Goal: Communication & Community: Answer question/provide support

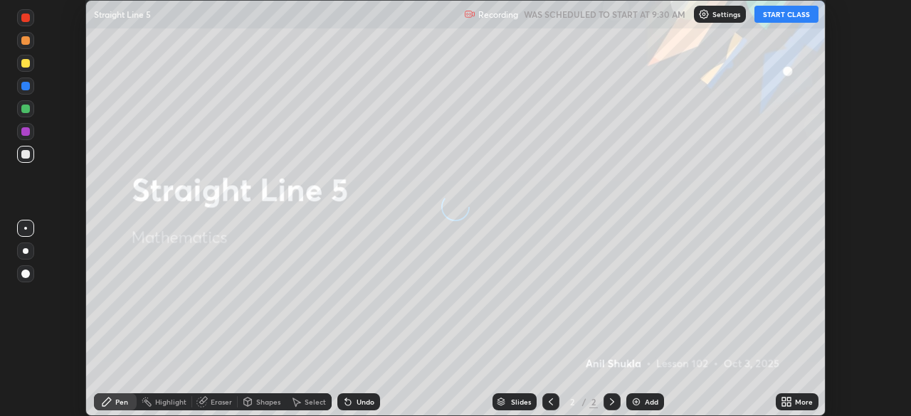
scroll to position [416, 910]
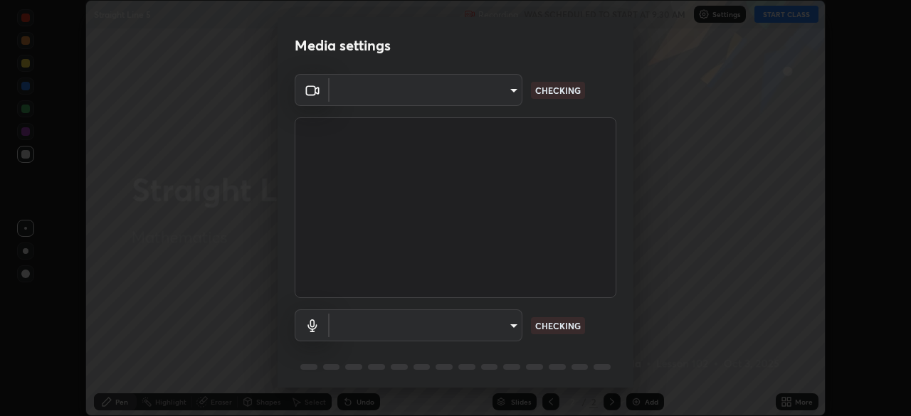
type input "c6d9f4fad3682c18dafb571cd2331b3ecaaf554884ec2734a231d331960bfaec"
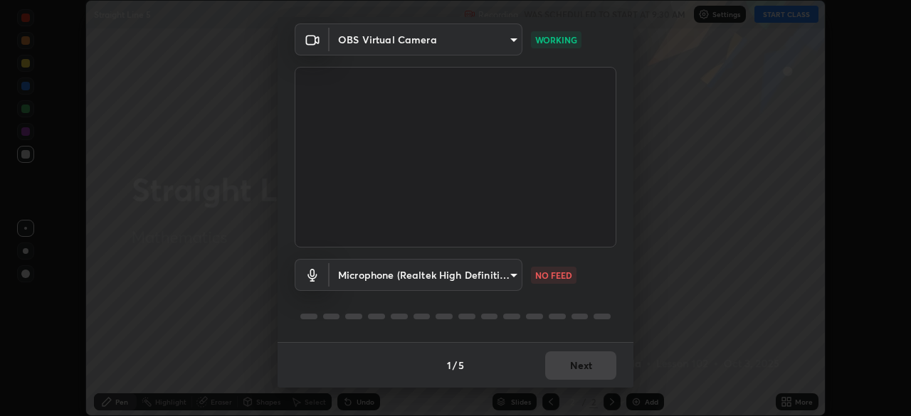
click at [511, 275] on body "Erase all Straight Line 5 Recording WAS SCHEDULED TO START AT 9:30 AM Settings …" at bounding box center [455, 208] width 911 height 416
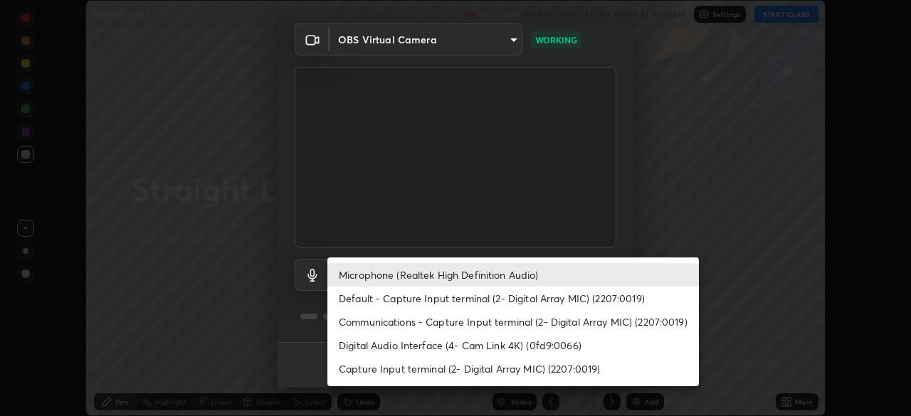
click at [468, 348] on li "Digital Audio Interface (4- Cam Link 4K) (0fd9:0066)" at bounding box center [512, 345] width 371 height 23
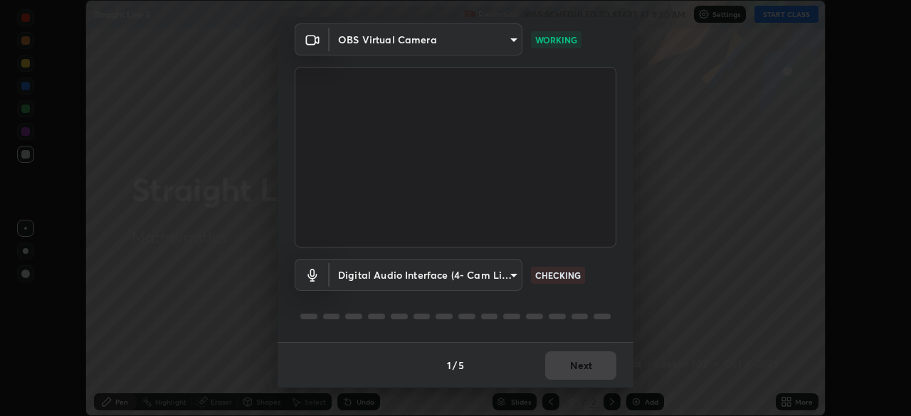
click at [512, 275] on body "Erase all Straight Line 5 Recording WAS SCHEDULED TO START AT 9:30 AM Settings …" at bounding box center [455, 208] width 911 height 416
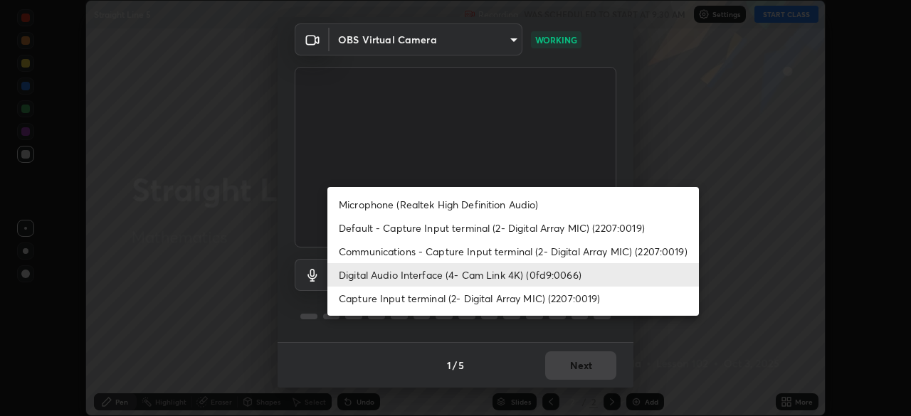
click at [480, 205] on li "Microphone (Realtek High Definition Audio)" at bounding box center [512, 204] width 371 height 23
type input "08d2579e0e28a31325e46f1a0935fd135ddd04ca2428966b5fd78fa4b1a724ef"
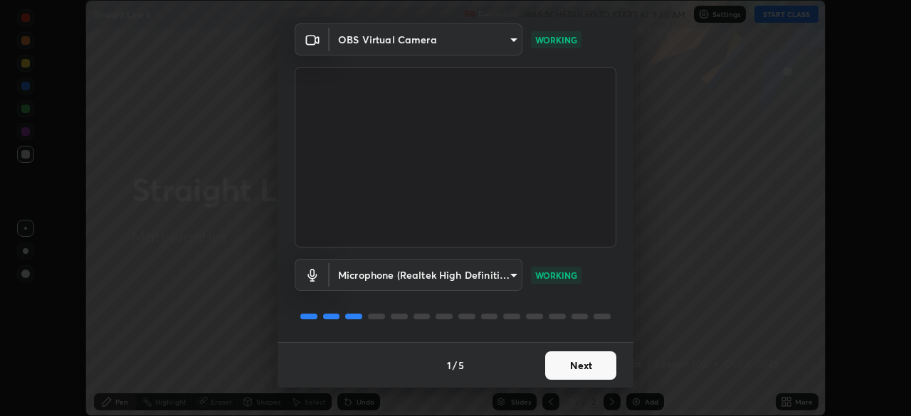
click at [586, 367] on button "Next" at bounding box center [580, 365] width 71 height 28
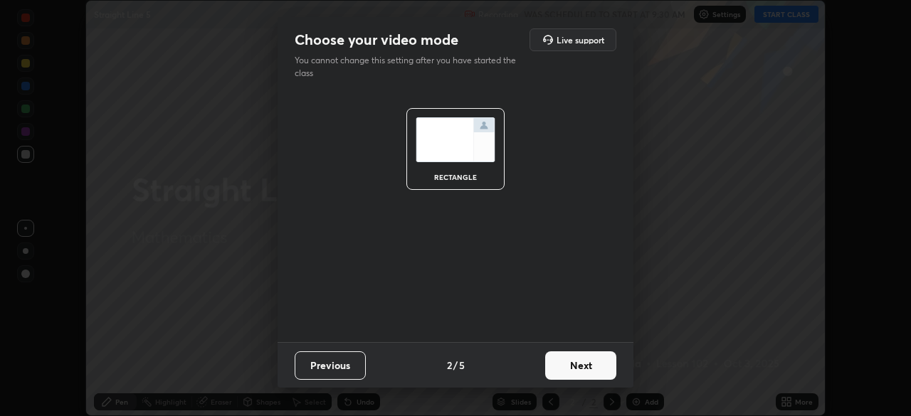
click at [599, 371] on button "Next" at bounding box center [580, 365] width 71 height 28
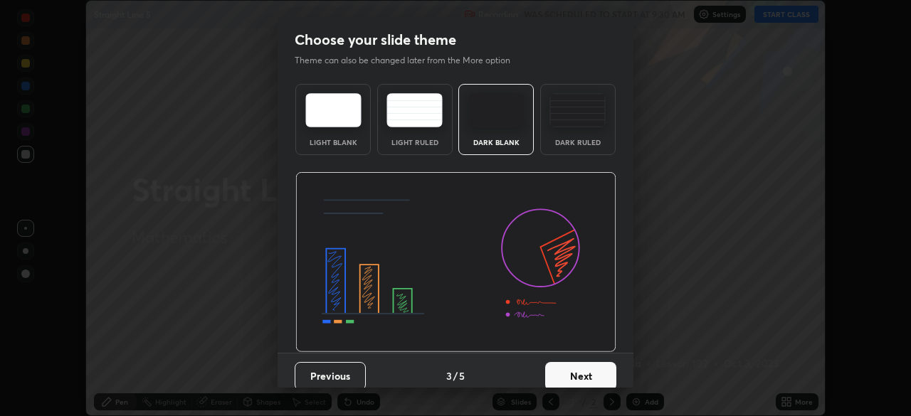
click at [600, 375] on button "Next" at bounding box center [580, 376] width 71 height 28
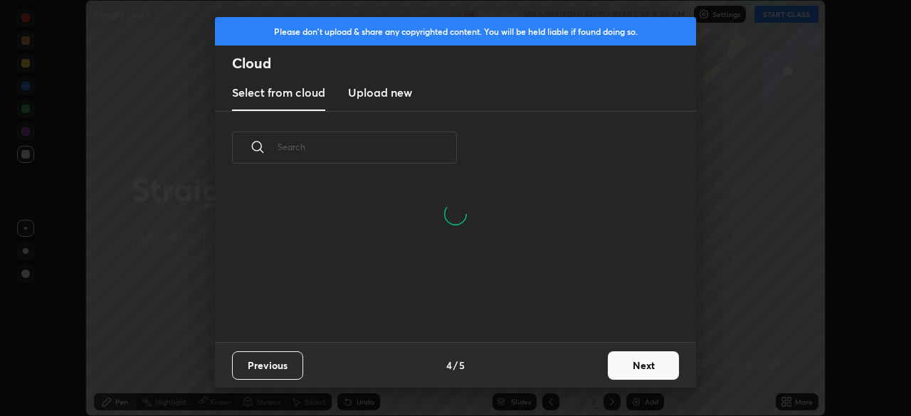
click at [641, 368] on button "Next" at bounding box center [643, 365] width 71 height 28
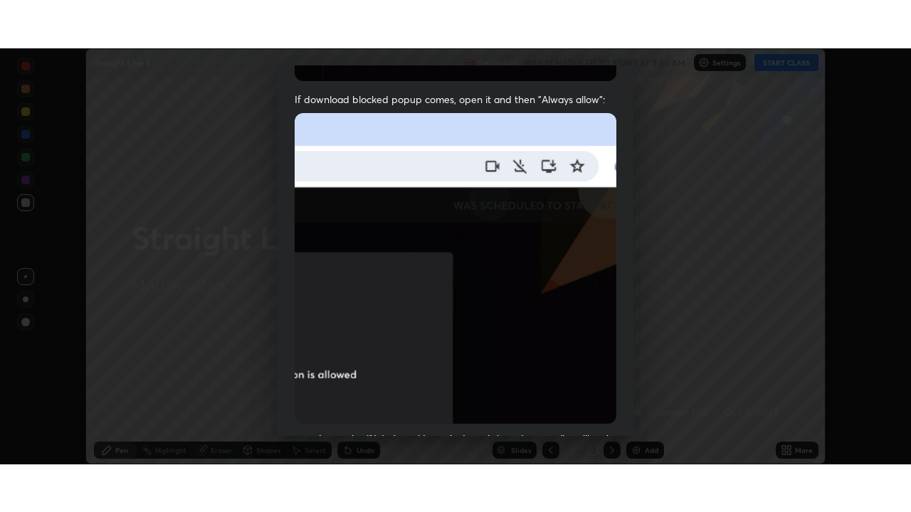
scroll to position [341, 0]
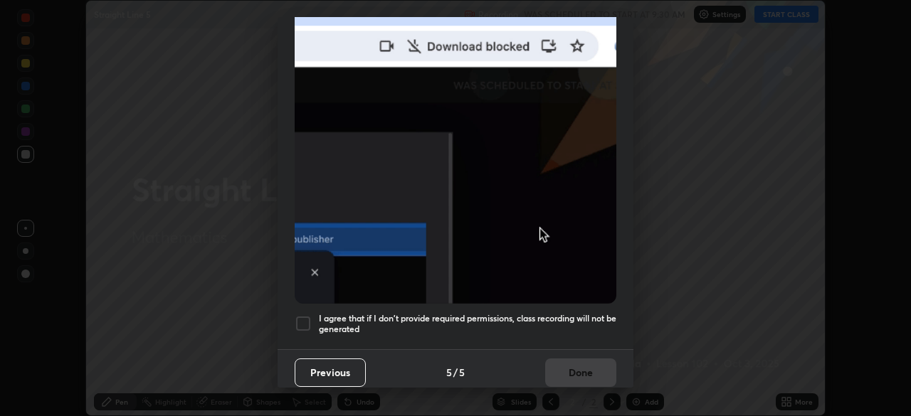
click at [302, 315] on div at bounding box center [303, 323] width 17 height 17
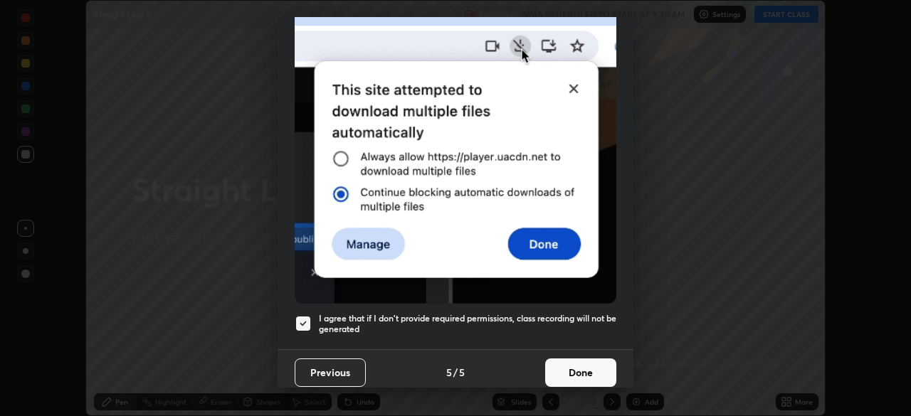
click at [584, 367] on button "Done" at bounding box center [580, 373] width 71 height 28
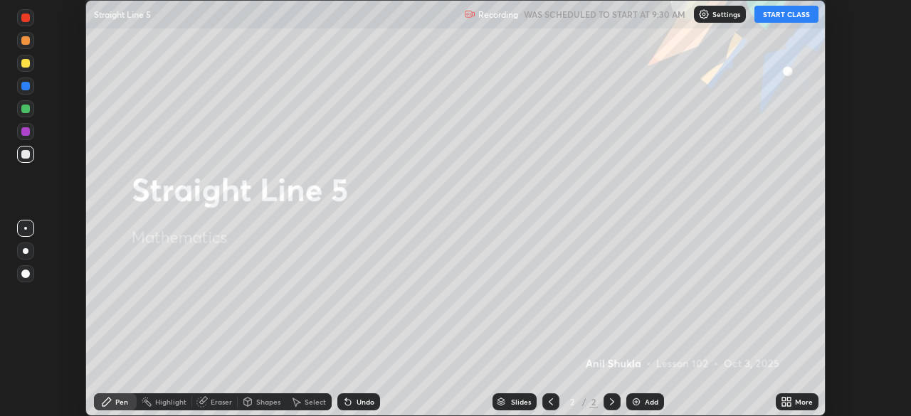
click at [775, 13] on button "START CLASS" at bounding box center [786, 14] width 64 height 17
click at [786, 400] on icon at bounding box center [785, 401] width 11 height 11
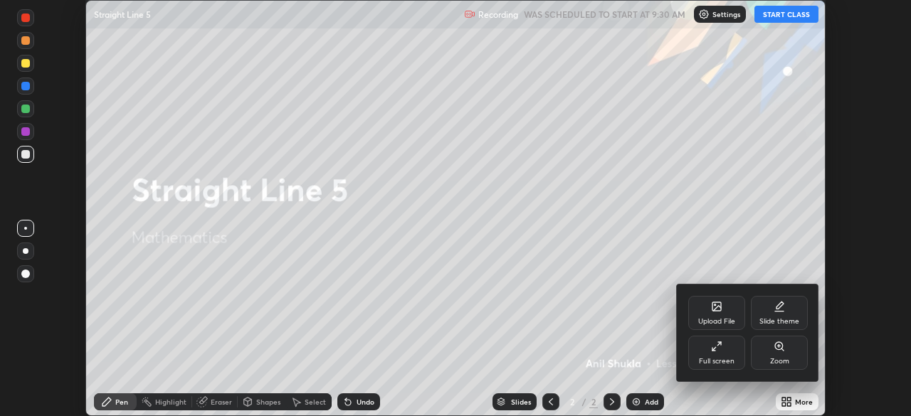
click at [720, 358] on div "Full screen" at bounding box center [717, 361] width 36 height 7
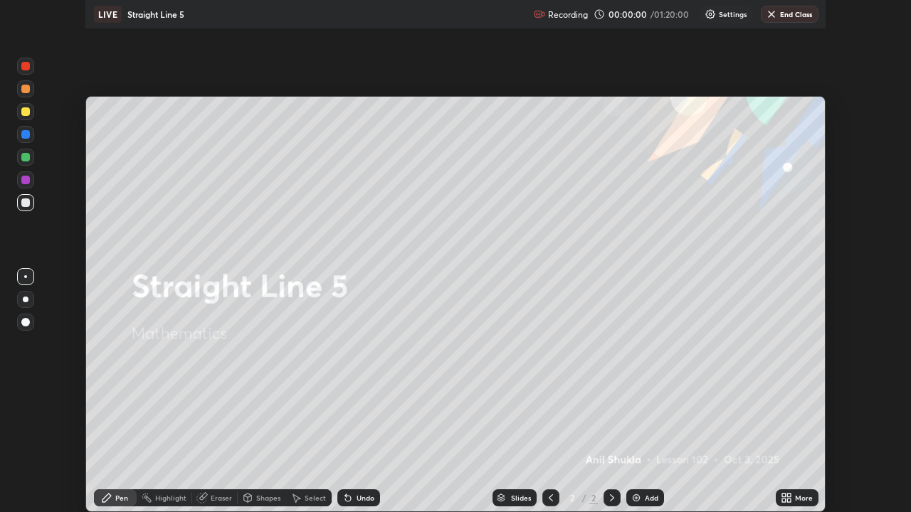
scroll to position [512, 911]
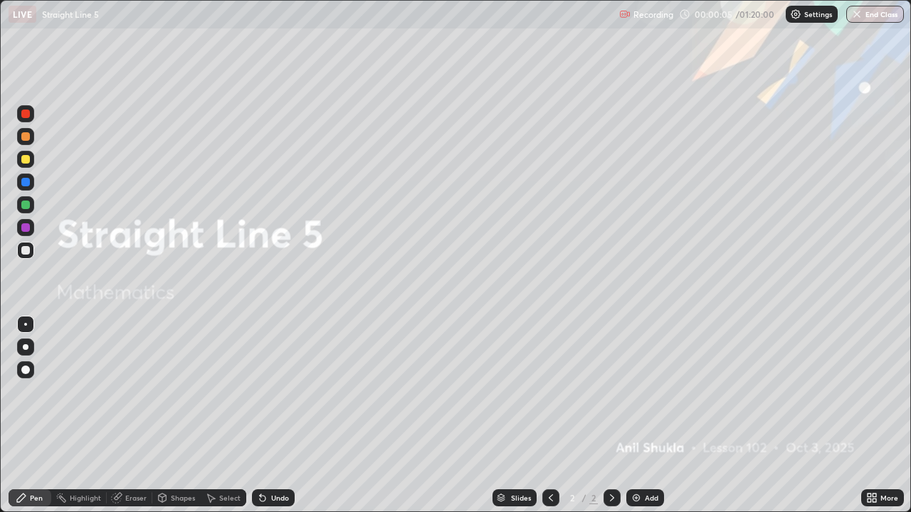
click at [26, 161] on div at bounding box center [25, 159] width 9 height 9
click at [26, 415] on icon at bounding box center [21, 497] width 11 height 11
click at [27, 161] on div at bounding box center [25, 159] width 9 height 9
click at [23, 346] on div at bounding box center [26, 347] width 6 height 6
click at [30, 415] on div "Pen" at bounding box center [36, 497] width 13 height 7
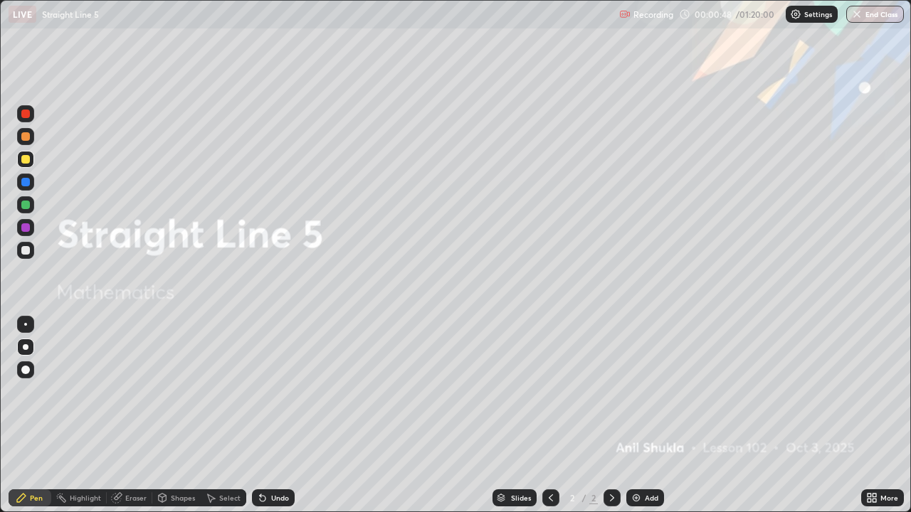
click at [27, 164] on div at bounding box center [25, 159] width 17 height 17
click at [26, 349] on div at bounding box center [26, 347] width 6 height 6
click at [613, 415] on icon at bounding box center [611, 497] width 11 height 11
click at [636, 415] on img at bounding box center [635, 497] width 11 height 11
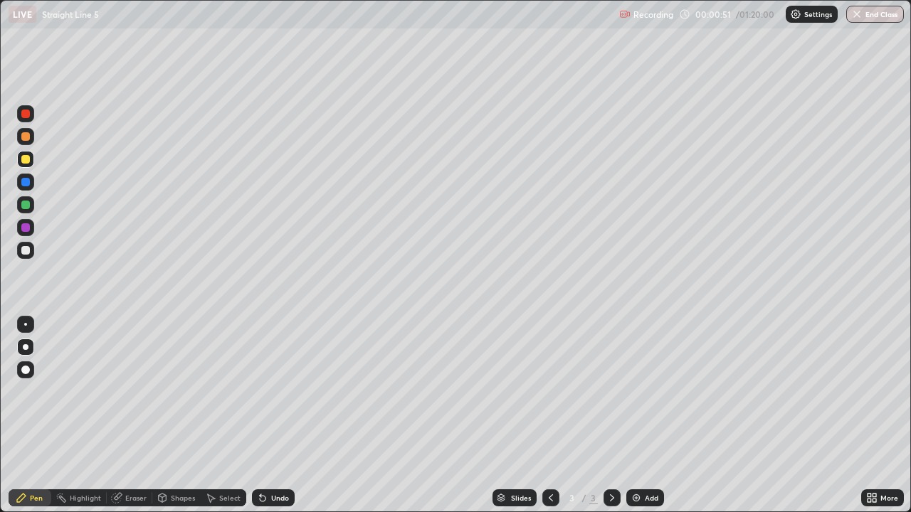
click at [30, 158] on div at bounding box center [25, 159] width 17 height 17
click at [278, 415] on div "Undo" at bounding box center [280, 497] width 18 height 7
click at [24, 248] on div at bounding box center [25, 250] width 9 height 9
click at [26, 228] on div at bounding box center [25, 227] width 9 height 9
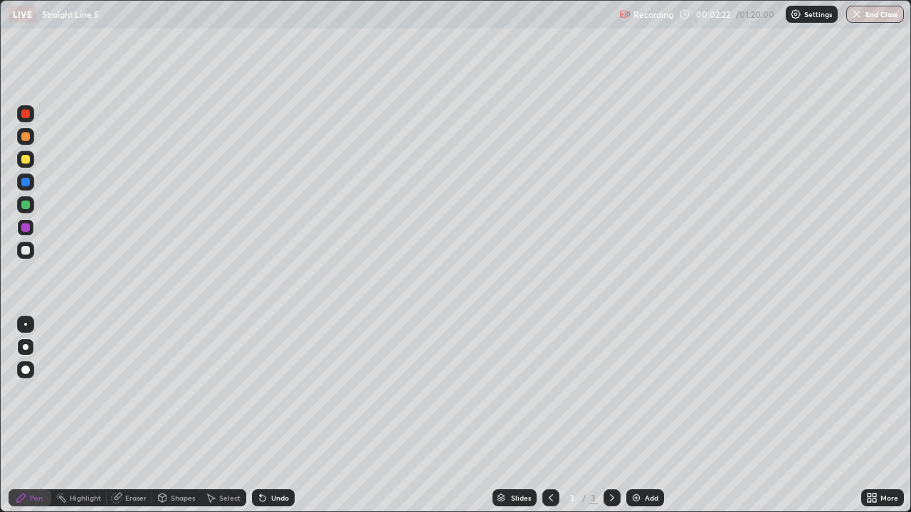
click at [271, 415] on div "Undo" at bounding box center [280, 497] width 18 height 7
click at [272, 415] on div "Undo" at bounding box center [280, 497] width 18 height 7
click at [278, 415] on div "Undo" at bounding box center [280, 497] width 18 height 7
click at [280, 415] on div "Undo" at bounding box center [280, 497] width 18 height 7
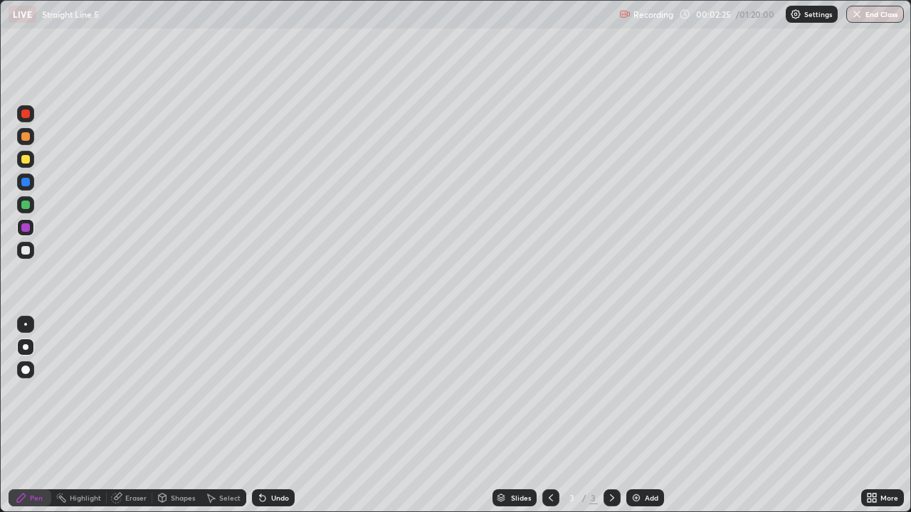
click at [276, 415] on div "Undo" at bounding box center [280, 497] width 18 height 7
click at [25, 252] on div at bounding box center [25, 250] width 9 height 9
click at [132, 415] on div "Eraser" at bounding box center [135, 497] width 21 height 7
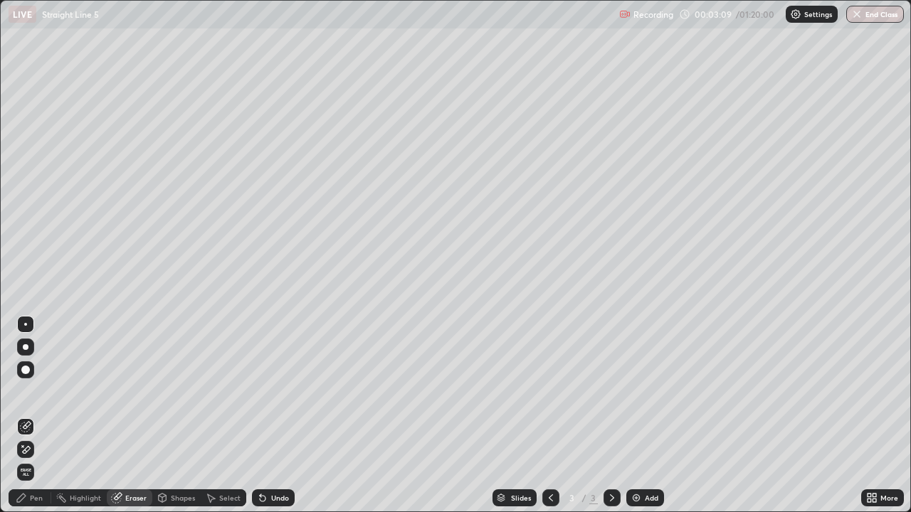
click at [26, 415] on icon at bounding box center [21, 497] width 11 height 11
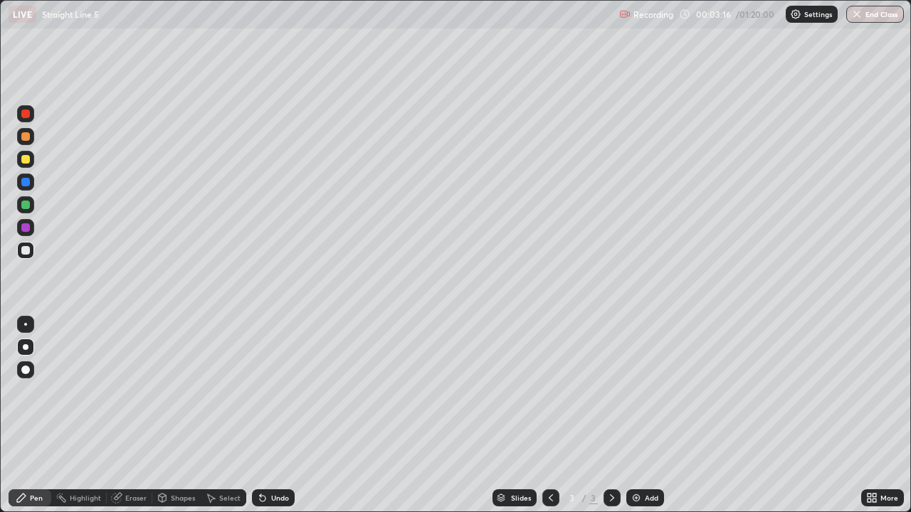
click at [274, 415] on div "Undo" at bounding box center [280, 497] width 18 height 7
click at [275, 415] on div "Undo" at bounding box center [273, 497] width 43 height 17
click at [277, 415] on div "Undo" at bounding box center [273, 497] width 43 height 17
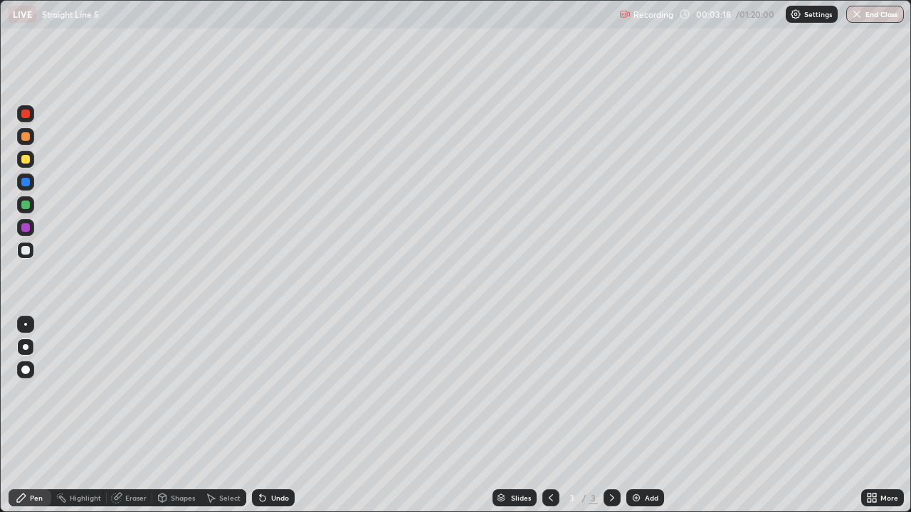
click at [127, 415] on div "Eraser" at bounding box center [135, 497] width 21 height 7
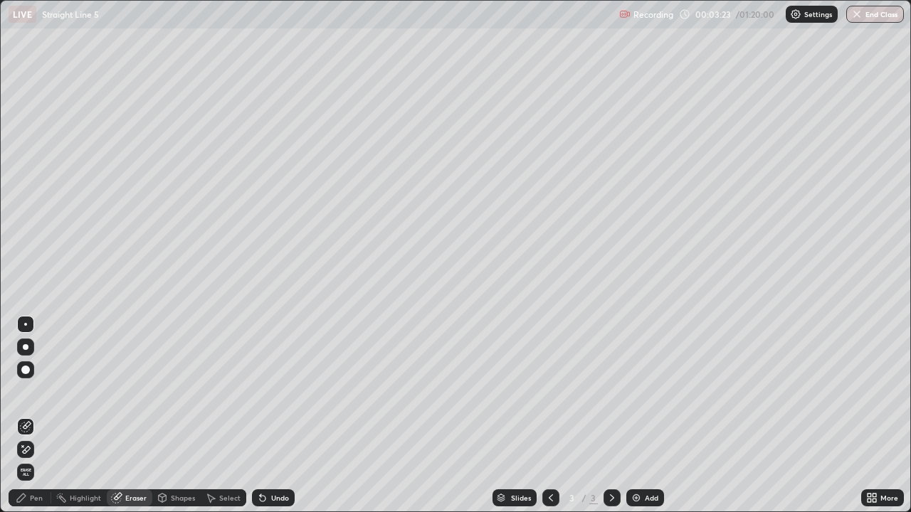
click at [33, 415] on div "Pen" at bounding box center [36, 497] width 13 height 7
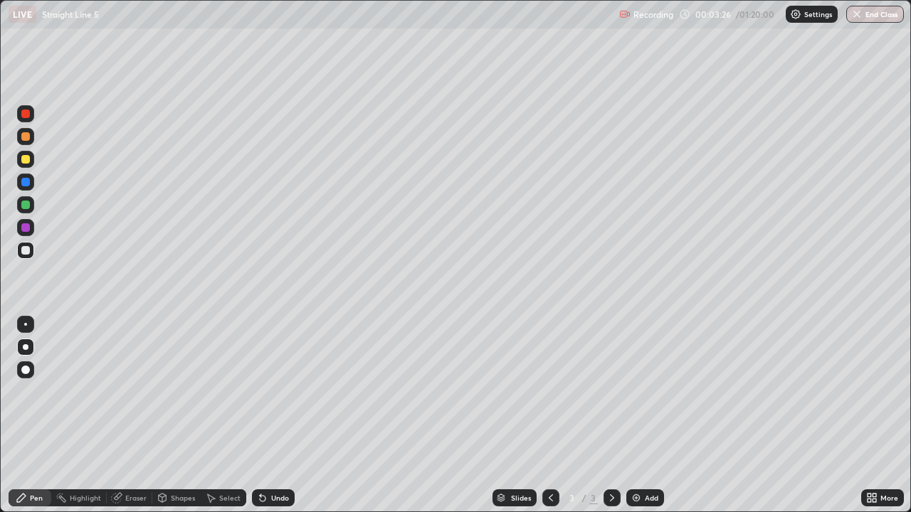
click at [134, 415] on div "Eraser" at bounding box center [135, 497] width 21 height 7
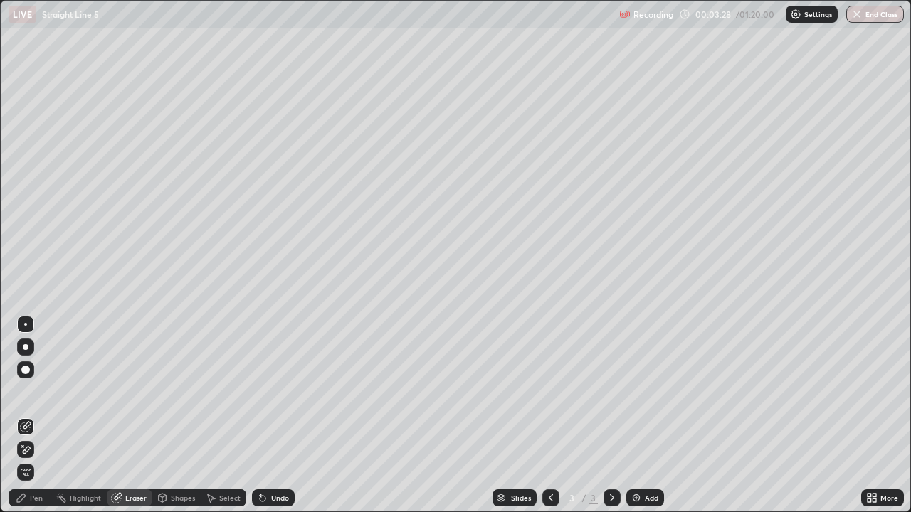
click at [36, 415] on div "Pen" at bounding box center [36, 497] width 13 height 7
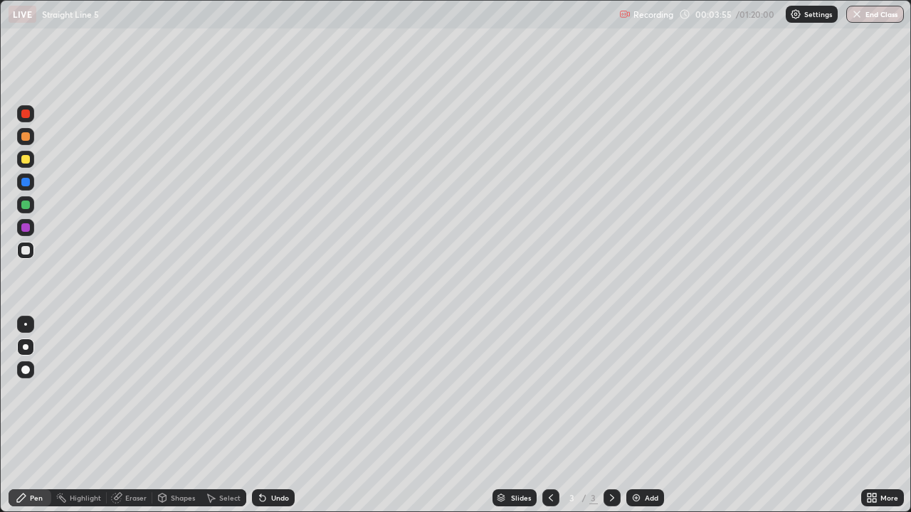
click at [23, 161] on div at bounding box center [25, 159] width 9 height 9
click at [26, 343] on div at bounding box center [25, 347] width 17 height 17
click at [607, 415] on icon at bounding box center [611, 497] width 11 height 11
click at [613, 415] on icon at bounding box center [611, 497] width 11 height 11
click at [645, 415] on div "Add" at bounding box center [652, 497] width 14 height 7
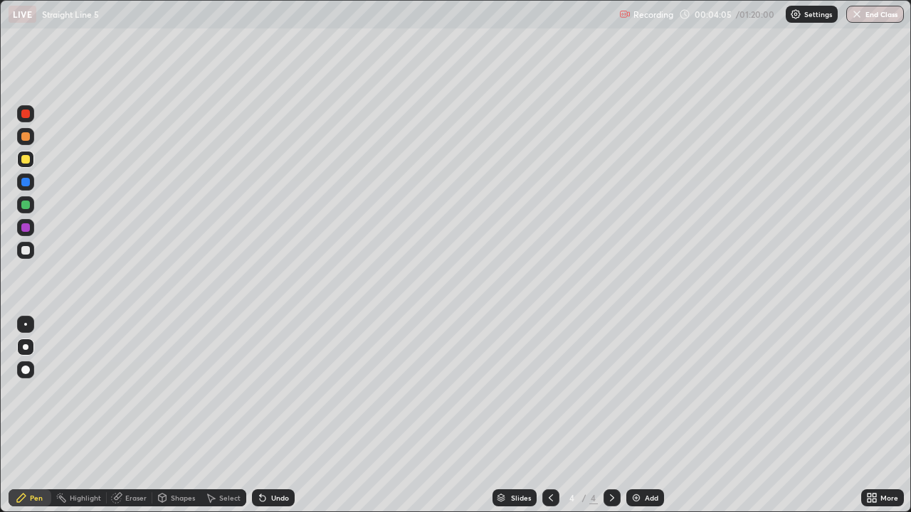
click at [29, 157] on div at bounding box center [25, 159] width 9 height 9
click at [27, 160] on div at bounding box center [25, 159] width 9 height 9
click at [26, 370] on div at bounding box center [25, 370] width 9 height 9
click at [28, 157] on div at bounding box center [25, 159] width 9 height 9
click at [29, 255] on div at bounding box center [25, 250] width 17 height 17
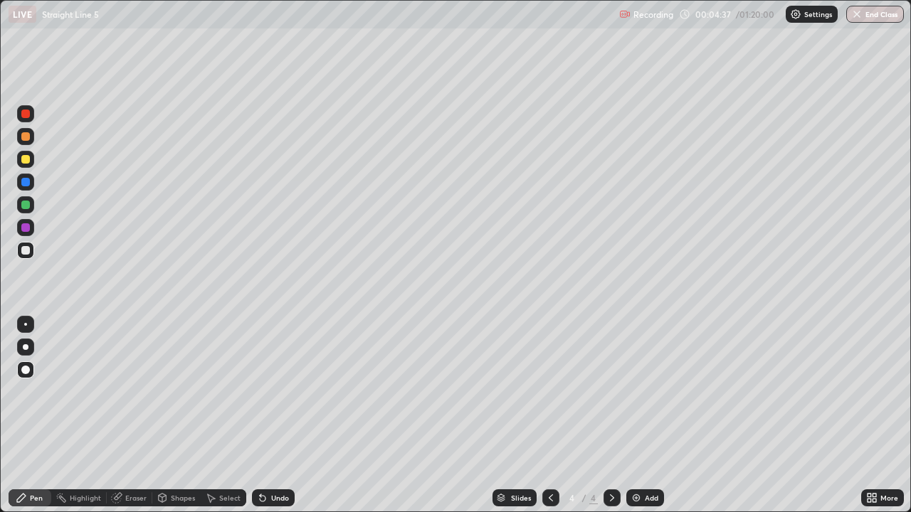
click at [29, 159] on div at bounding box center [25, 159] width 9 height 9
click at [277, 415] on div "Undo" at bounding box center [280, 497] width 18 height 7
click at [277, 415] on div "Undo" at bounding box center [273, 497] width 43 height 17
click at [274, 415] on div "Undo" at bounding box center [280, 497] width 18 height 7
click at [278, 415] on div "Undo" at bounding box center [280, 497] width 18 height 7
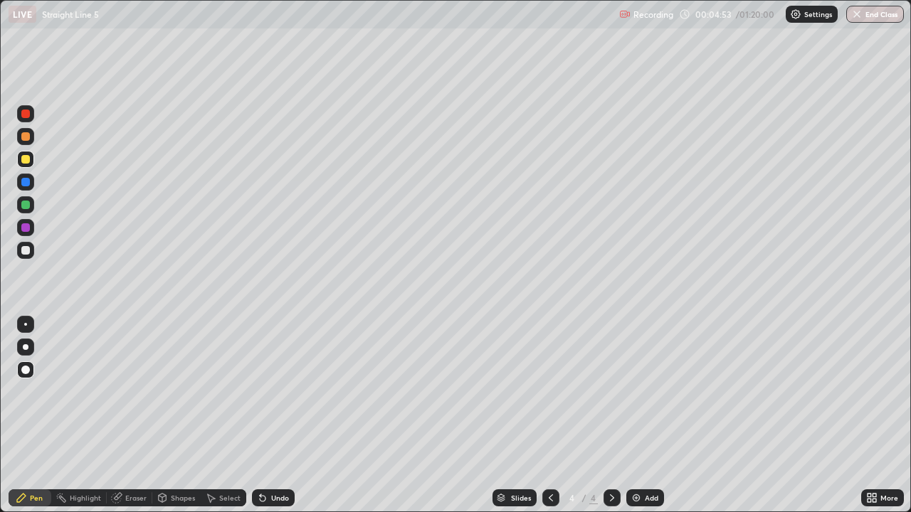
click at [281, 415] on div "Undo" at bounding box center [280, 497] width 18 height 7
click at [285, 415] on div "Undo" at bounding box center [280, 497] width 18 height 7
click at [272, 415] on div "Undo" at bounding box center [280, 497] width 18 height 7
click at [27, 250] on div at bounding box center [25, 250] width 9 height 9
click at [27, 159] on div at bounding box center [25, 159] width 9 height 9
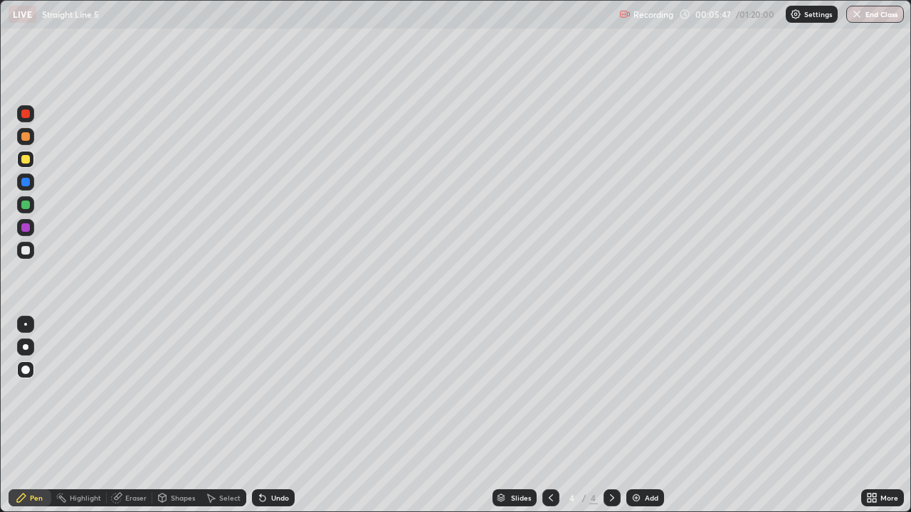
click at [24, 250] on div at bounding box center [25, 250] width 9 height 9
click at [27, 346] on div at bounding box center [26, 347] width 6 height 6
click at [277, 415] on div "Undo" at bounding box center [280, 497] width 18 height 7
click at [26, 229] on div at bounding box center [25, 227] width 9 height 9
click at [25, 351] on div at bounding box center [25, 347] width 17 height 17
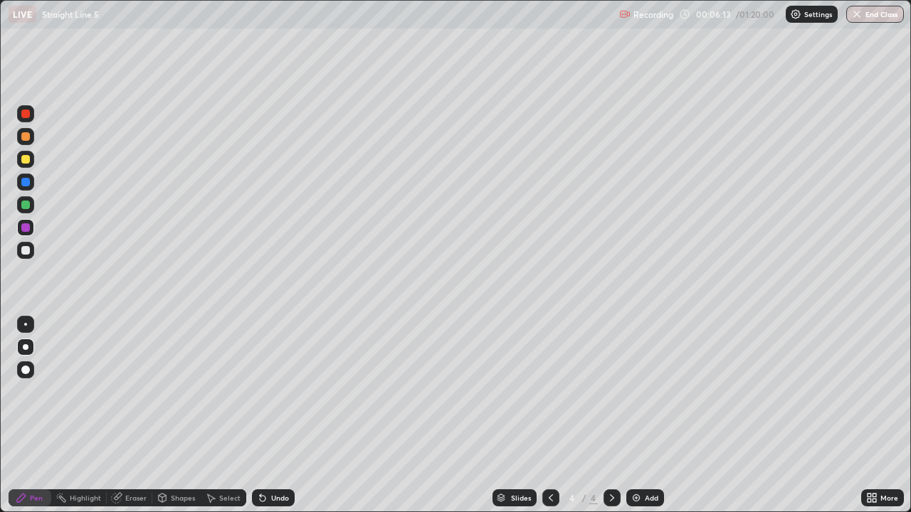
click at [28, 203] on div at bounding box center [25, 205] width 9 height 9
click at [26, 229] on div at bounding box center [25, 227] width 9 height 9
click at [23, 182] on div at bounding box center [25, 182] width 9 height 9
click at [23, 116] on div at bounding box center [25, 114] width 9 height 9
click at [28, 138] on div at bounding box center [25, 136] width 9 height 9
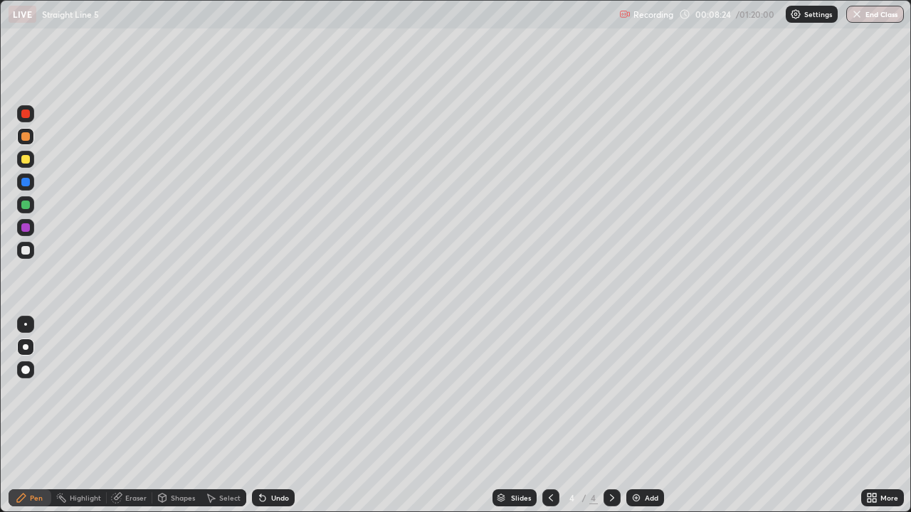
click at [136, 415] on div "Eraser" at bounding box center [135, 497] width 21 height 7
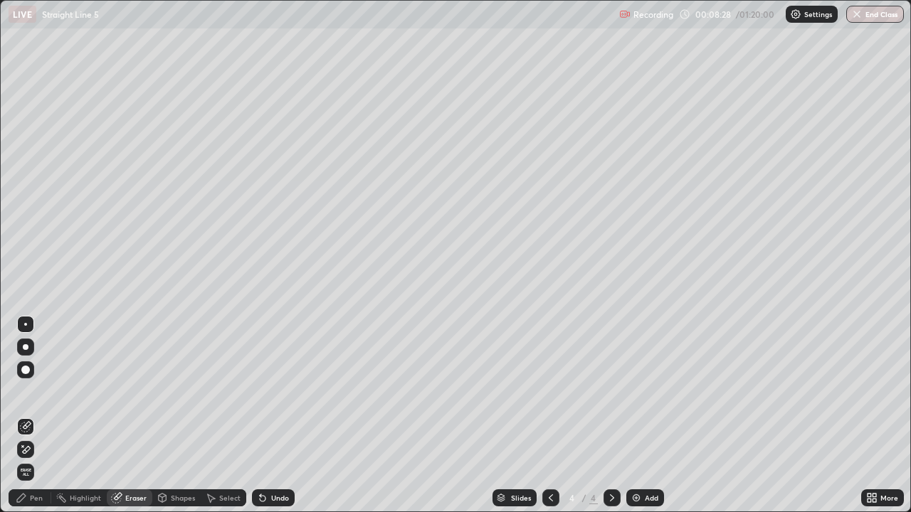
click at [33, 415] on div "Pen" at bounding box center [36, 497] width 13 height 7
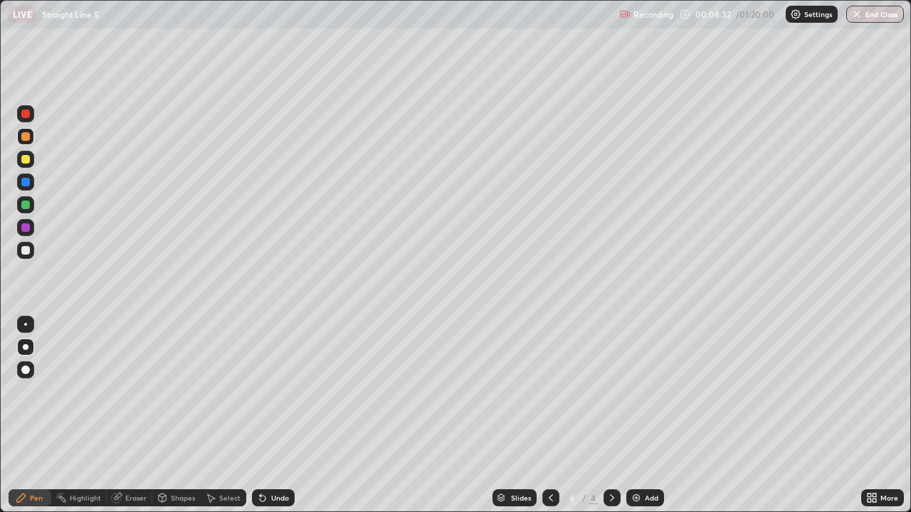
click at [26, 229] on div at bounding box center [25, 227] width 9 height 9
click at [23, 226] on div at bounding box center [25, 227] width 9 height 9
click at [28, 207] on div at bounding box center [25, 205] width 9 height 9
click at [472, 415] on div "Slides 4 / 4 Add" at bounding box center [578, 498] width 566 height 28
click at [24, 226] on div at bounding box center [25, 227] width 9 height 9
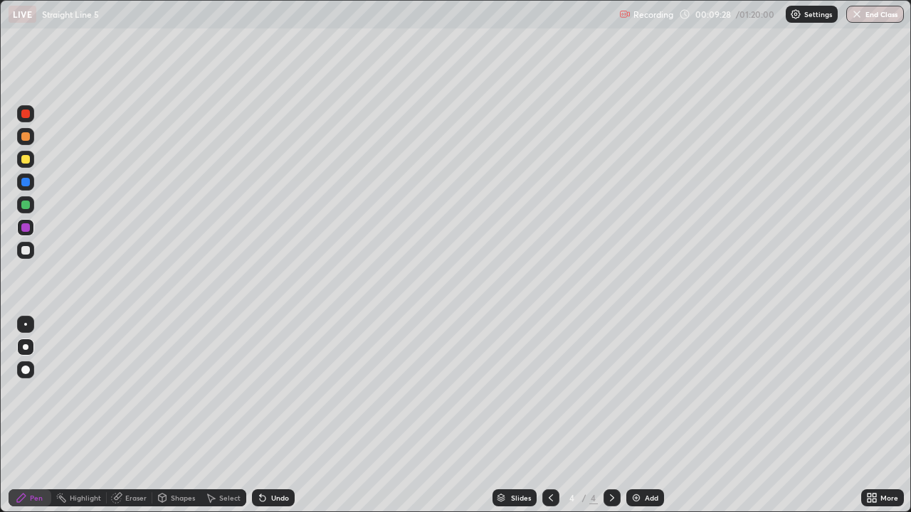
click at [24, 250] on div at bounding box center [25, 250] width 9 height 9
click at [31, 115] on div at bounding box center [25, 113] width 17 height 17
click at [28, 185] on div at bounding box center [25, 182] width 9 height 9
click at [23, 249] on div at bounding box center [25, 250] width 9 height 9
click at [23, 155] on div at bounding box center [25, 159] width 9 height 9
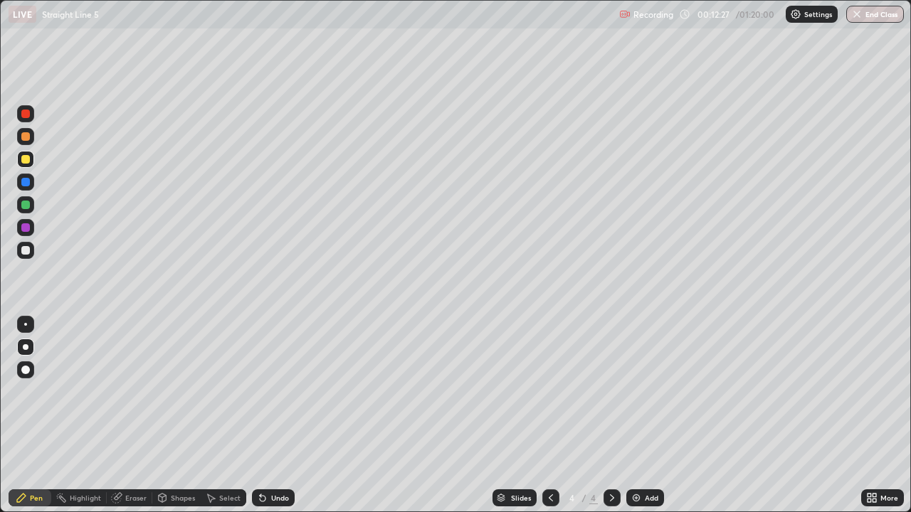
click at [27, 159] on div at bounding box center [25, 159] width 9 height 9
click at [24, 346] on div at bounding box center [26, 347] width 6 height 6
click at [25, 158] on div at bounding box center [25, 159] width 9 height 9
click at [608, 415] on icon at bounding box center [611, 497] width 11 height 11
click at [609, 415] on icon at bounding box center [611, 497] width 11 height 11
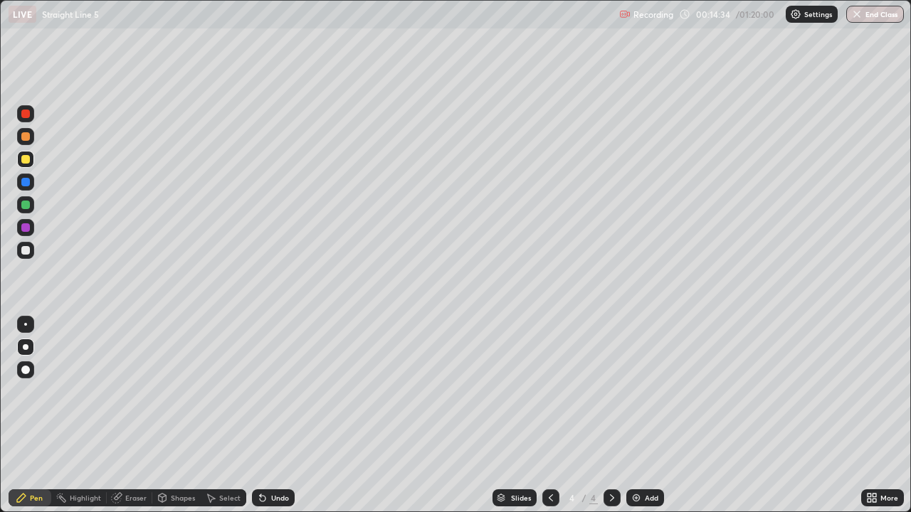
click at [607, 415] on icon at bounding box center [611, 497] width 11 height 11
click at [27, 159] on div at bounding box center [25, 159] width 9 height 9
click at [25, 228] on div at bounding box center [25, 227] width 9 height 9
click at [27, 161] on div at bounding box center [25, 159] width 9 height 9
click at [606, 415] on icon at bounding box center [611, 497] width 11 height 11
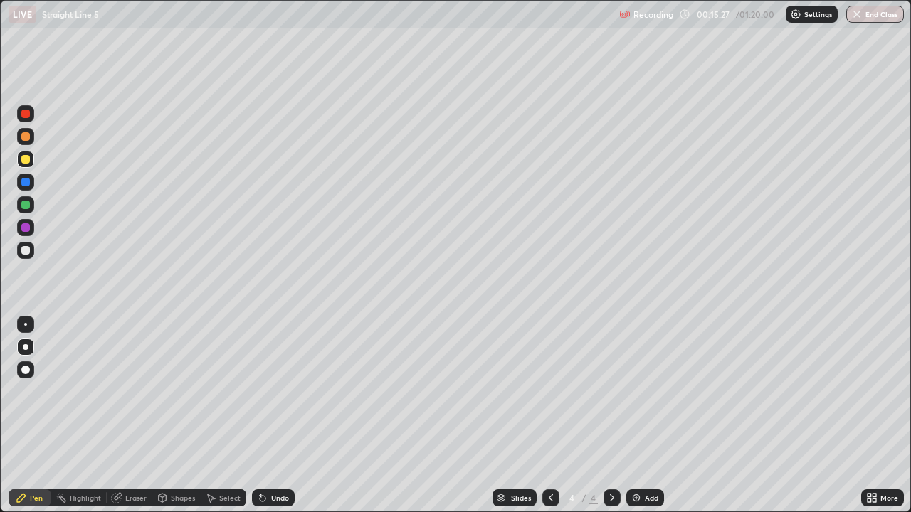
click at [613, 415] on icon at bounding box center [611, 497] width 11 height 11
click at [645, 415] on div "Add" at bounding box center [652, 497] width 14 height 7
click at [25, 159] on div at bounding box center [25, 159] width 9 height 9
click at [27, 159] on div at bounding box center [25, 159] width 9 height 9
click at [26, 159] on div at bounding box center [25, 159] width 9 height 9
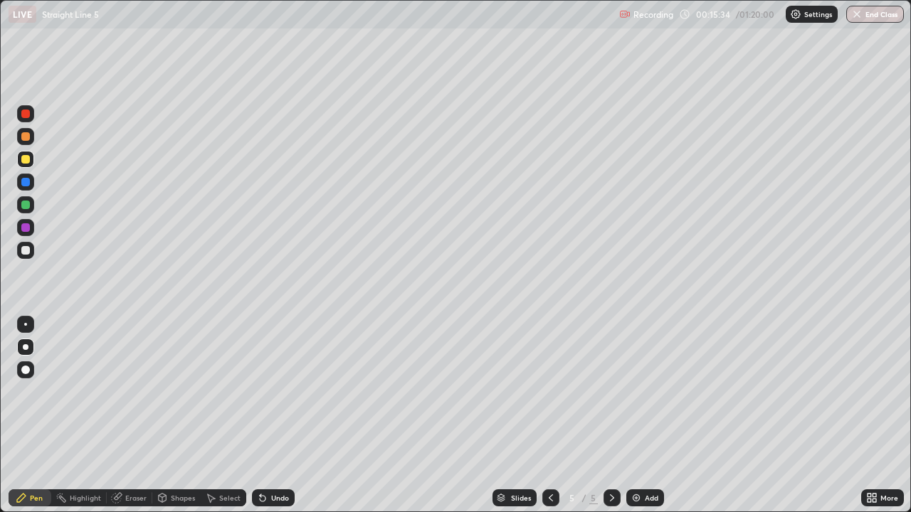
click at [24, 366] on div at bounding box center [25, 370] width 9 height 9
click at [271, 415] on div "Undo" at bounding box center [280, 497] width 18 height 7
click at [272, 415] on div "Undo" at bounding box center [273, 497] width 43 height 17
click at [270, 415] on div "Undo" at bounding box center [270, 498] width 48 height 28
click at [273, 415] on div "Undo" at bounding box center [280, 497] width 18 height 7
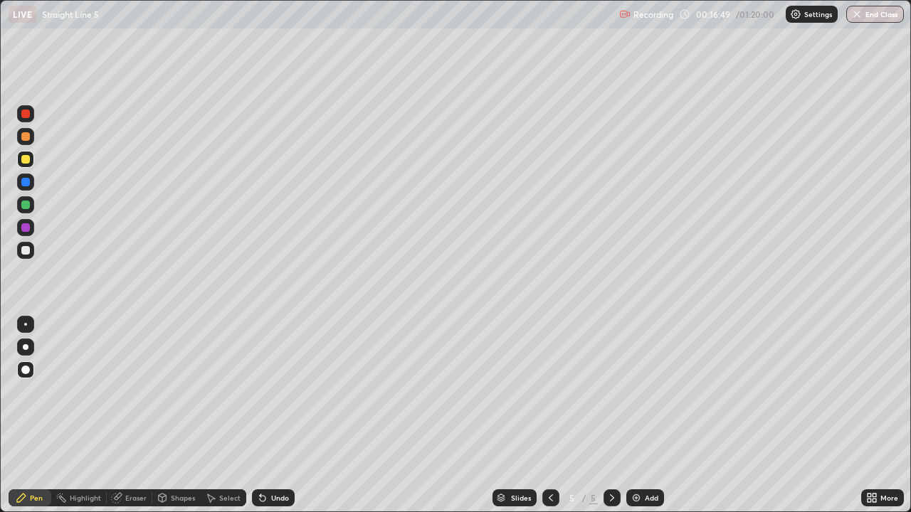
click at [272, 415] on div "Undo" at bounding box center [280, 497] width 18 height 7
click at [270, 415] on div "Undo" at bounding box center [273, 497] width 43 height 17
click at [273, 415] on div "Undo" at bounding box center [280, 497] width 18 height 7
click at [277, 415] on div "Undo" at bounding box center [280, 497] width 18 height 7
click at [28, 250] on div at bounding box center [25, 250] width 9 height 9
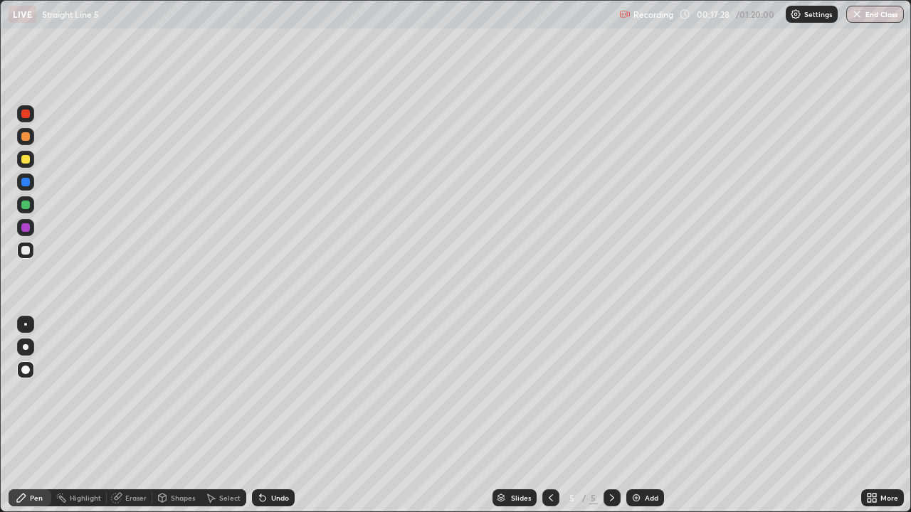
click at [26, 162] on div at bounding box center [25, 159] width 9 height 9
click at [23, 253] on div at bounding box center [25, 250] width 9 height 9
click at [23, 227] on div at bounding box center [25, 227] width 9 height 9
click at [26, 206] on div at bounding box center [25, 205] width 9 height 9
click at [24, 251] on div at bounding box center [25, 250] width 9 height 9
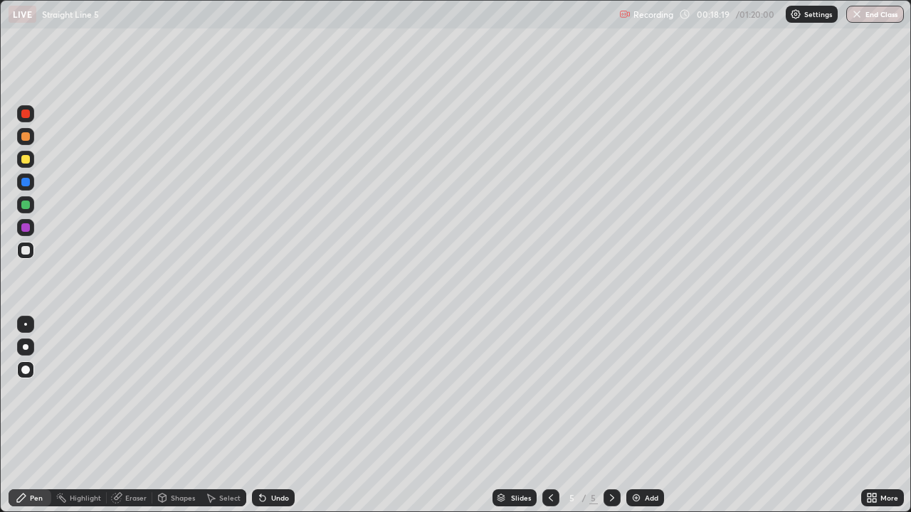
click at [26, 224] on div at bounding box center [25, 227] width 9 height 9
click at [27, 207] on div at bounding box center [25, 205] width 9 height 9
click at [551, 415] on icon at bounding box center [550, 497] width 11 height 11
click at [613, 415] on icon at bounding box center [611, 497] width 11 height 11
click at [28, 160] on div at bounding box center [25, 159] width 9 height 9
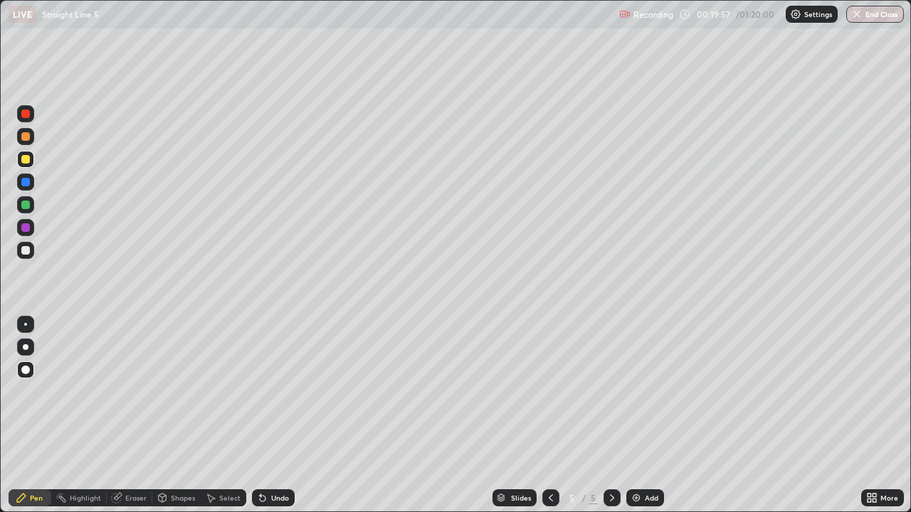
click at [24, 344] on div at bounding box center [26, 347] width 6 height 6
click at [28, 118] on div at bounding box center [25, 113] width 17 height 17
click at [24, 161] on div at bounding box center [25, 159] width 9 height 9
click at [25, 371] on div at bounding box center [25, 370] width 9 height 9
click at [613, 415] on icon at bounding box center [611, 497] width 11 height 11
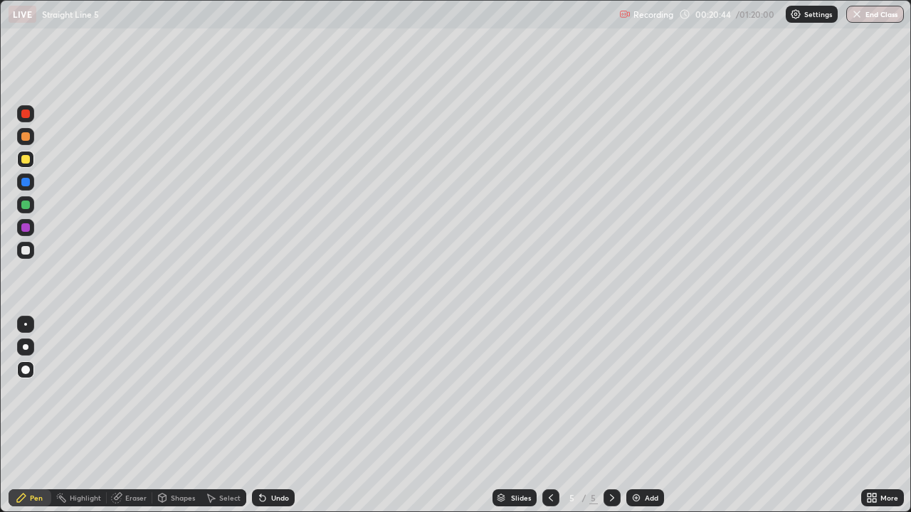
click at [645, 415] on div "Add" at bounding box center [652, 497] width 14 height 7
click at [26, 249] on div at bounding box center [25, 250] width 9 height 9
click at [285, 415] on div "Undo" at bounding box center [280, 497] width 18 height 7
click at [281, 415] on div "Undo" at bounding box center [280, 497] width 18 height 7
click at [25, 208] on div at bounding box center [25, 205] width 9 height 9
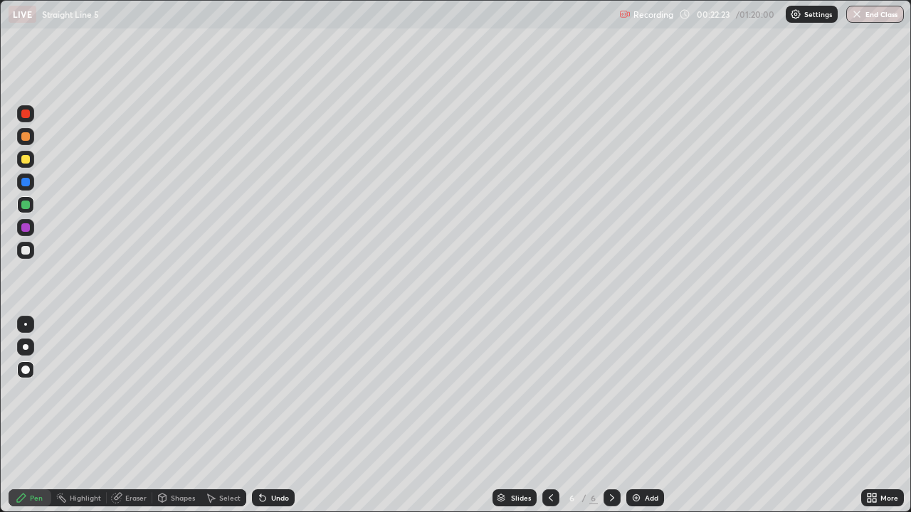
click at [28, 249] on div at bounding box center [25, 250] width 9 height 9
click at [26, 230] on div at bounding box center [25, 227] width 9 height 9
click at [613, 415] on icon at bounding box center [611, 497] width 11 height 11
click at [614, 415] on icon at bounding box center [611, 497] width 11 height 11
click at [610, 415] on icon at bounding box center [611, 497] width 11 height 11
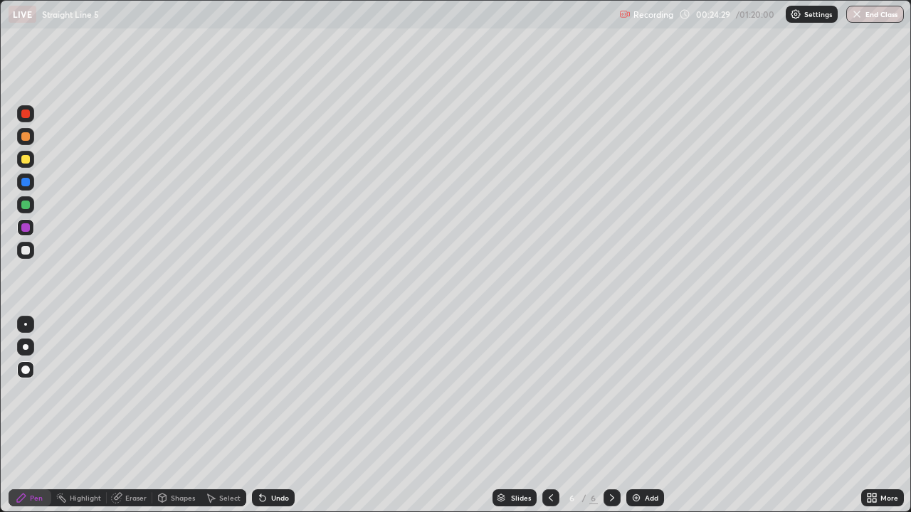
click at [640, 415] on img at bounding box center [635, 497] width 11 height 11
click at [27, 160] on div at bounding box center [25, 159] width 9 height 9
click at [29, 159] on div at bounding box center [25, 159] width 9 height 9
click at [26, 346] on div at bounding box center [26, 347] width 6 height 6
click at [33, 415] on div "Pen" at bounding box center [36, 497] width 13 height 7
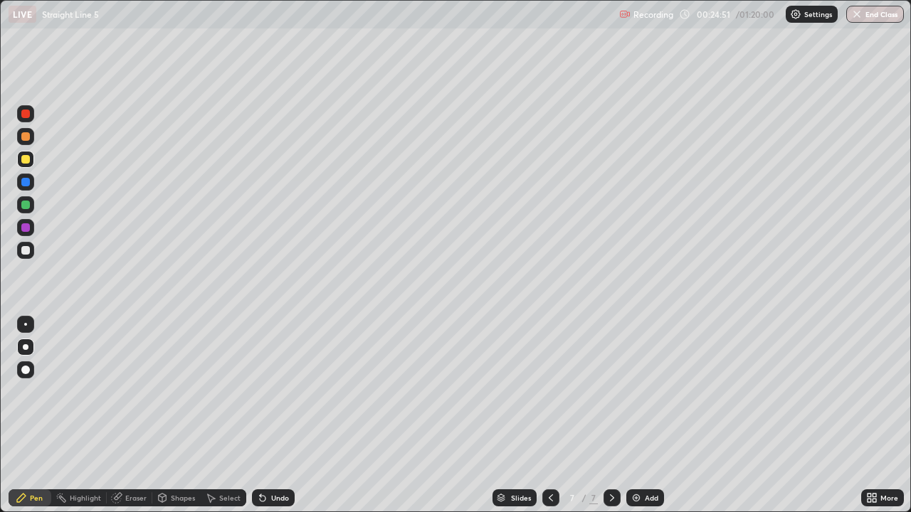
click at [272, 415] on div "Undo" at bounding box center [280, 497] width 18 height 7
click at [272, 415] on div "Undo" at bounding box center [270, 498] width 48 height 28
click at [271, 415] on div "Undo" at bounding box center [270, 498] width 48 height 28
click at [270, 415] on div "Undo" at bounding box center [270, 498] width 48 height 28
click at [25, 253] on div at bounding box center [25, 250] width 9 height 9
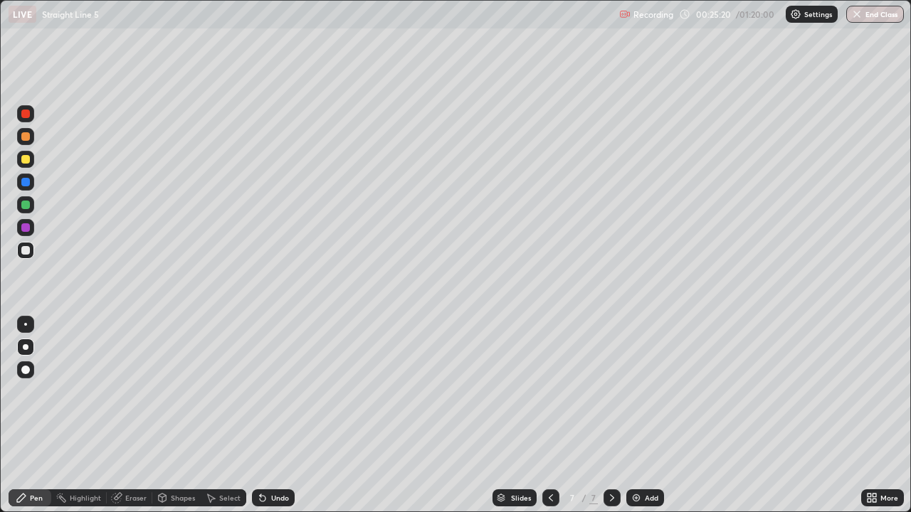
click at [276, 415] on div "Undo" at bounding box center [280, 497] width 18 height 7
click at [26, 207] on div at bounding box center [25, 205] width 9 height 9
click at [26, 227] on div at bounding box center [25, 227] width 9 height 9
click at [28, 183] on div at bounding box center [25, 182] width 9 height 9
click at [24, 207] on div at bounding box center [25, 205] width 9 height 9
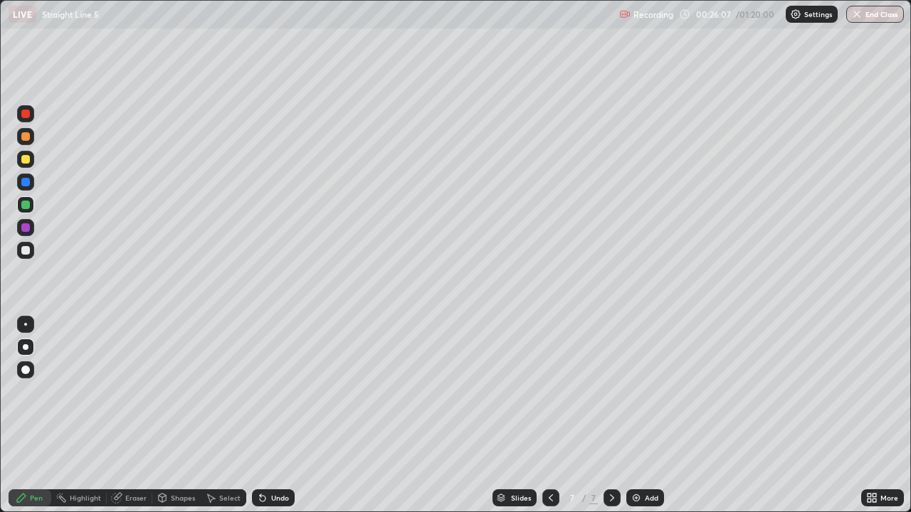
click at [26, 186] on div at bounding box center [25, 182] width 9 height 9
click at [546, 415] on icon at bounding box center [550, 497] width 11 height 11
click at [545, 415] on icon at bounding box center [550, 497] width 11 height 11
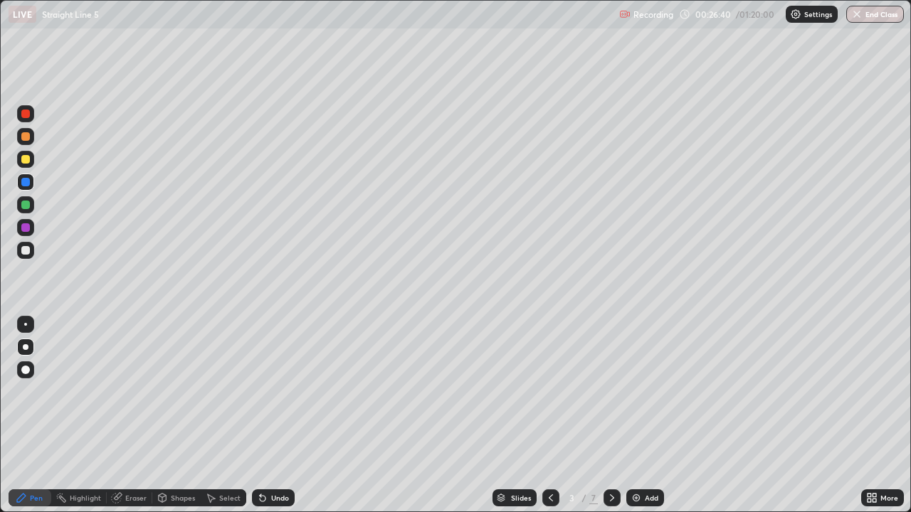
click at [610, 415] on icon at bounding box center [612, 497] width 4 height 7
click at [608, 415] on icon at bounding box center [611, 497] width 11 height 11
click at [605, 415] on div at bounding box center [611, 498] width 17 height 28
click at [600, 415] on div "7 / 7" at bounding box center [581, 498] width 78 height 28
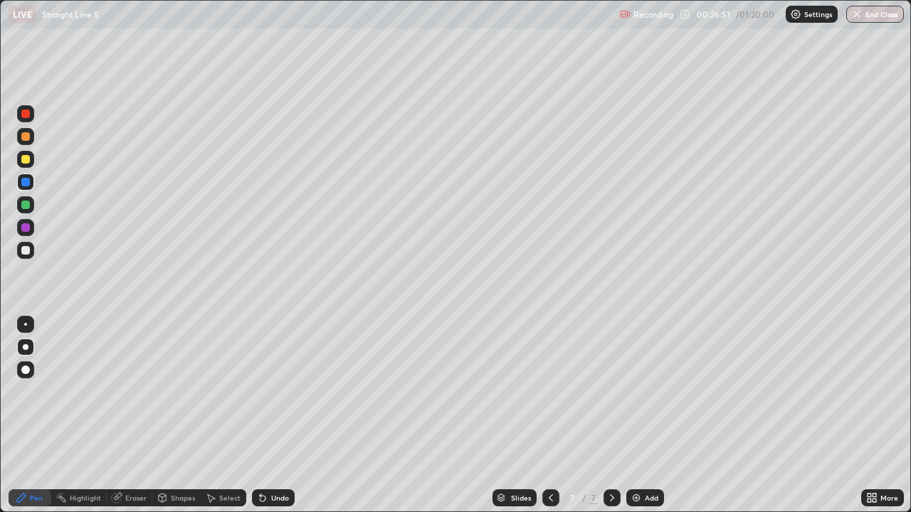
click at [269, 415] on div "Undo" at bounding box center [273, 497] width 43 height 17
click at [264, 415] on div "Undo" at bounding box center [273, 497] width 43 height 17
click at [263, 415] on div "Undo" at bounding box center [270, 498] width 48 height 28
click at [23, 228] on div at bounding box center [25, 227] width 9 height 9
click at [26, 181] on div at bounding box center [25, 182] width 9 height 9
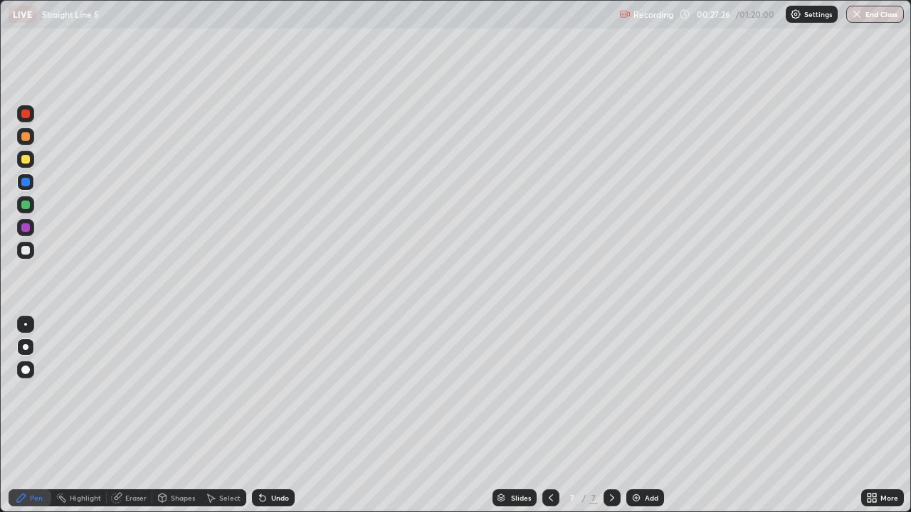
click at [28, 209] on div at bounding box center [25, 204] width 17 height 17
click at [128, 415] on div "Eraser" at bounding box center [135, 497] width 21 height 7
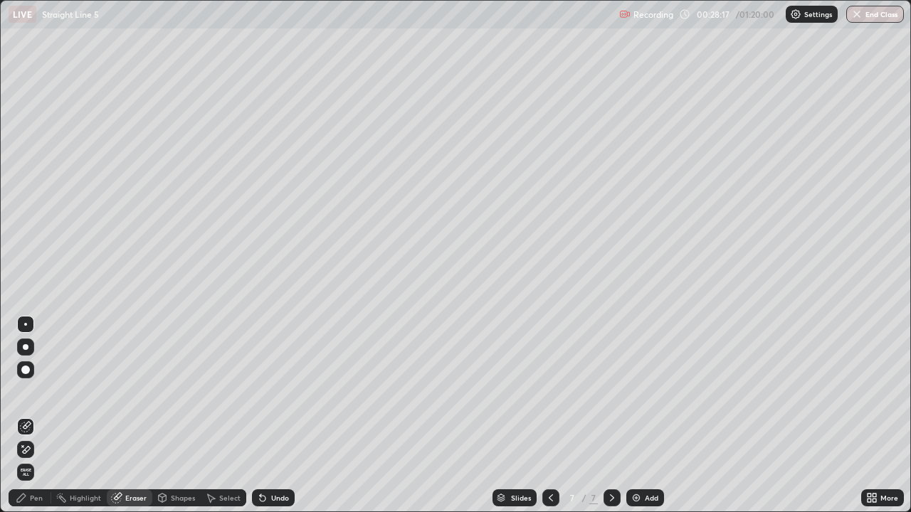
click at [33, 415] on div "Pen" at bounding box center [36, 497] width 13 height 7
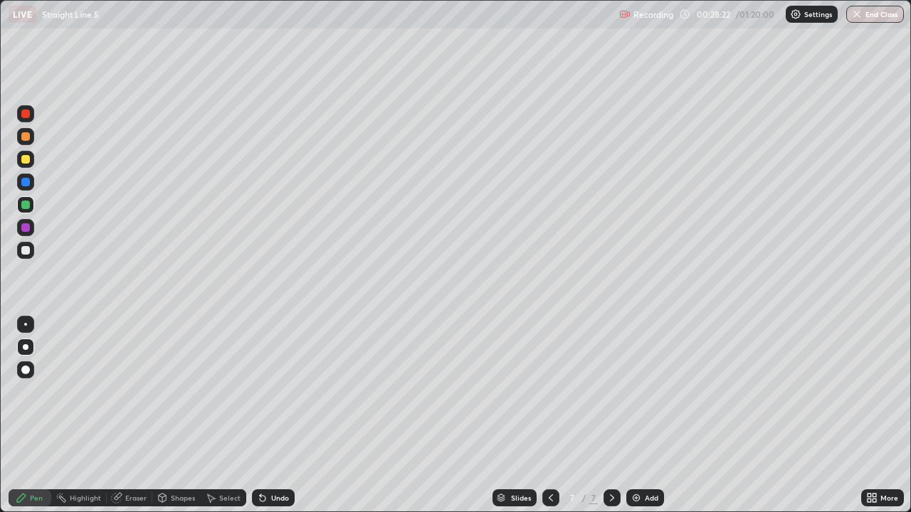
click at [273, 415] on div "Undo" at bounding box center [280, 497] width 18 height 7
click at [610, 415] on icon at bounding box center [612, 497] width 4 height 7
click at [612, 415] on icon at bounding box center [611, 497] width 11 height 11
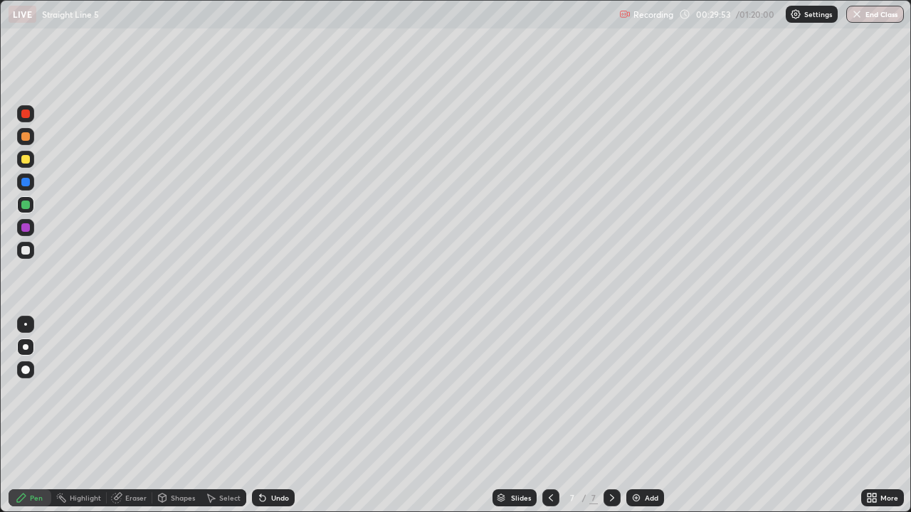
click at [613, 415] on icon at bounding box center [611, 497] width 11 height 11
click at [616, 415] on div at bounding box center [611, 497] width 17 height 17
click at [614, 415] on icon at bounding box center [611, 497] width 11 height 11
click at [646, 415] on div "Add" at bounding box center [652, 497] width 14 height 7
click at [30, 159] on div at bounding box center [25, 159] width 17 height 17
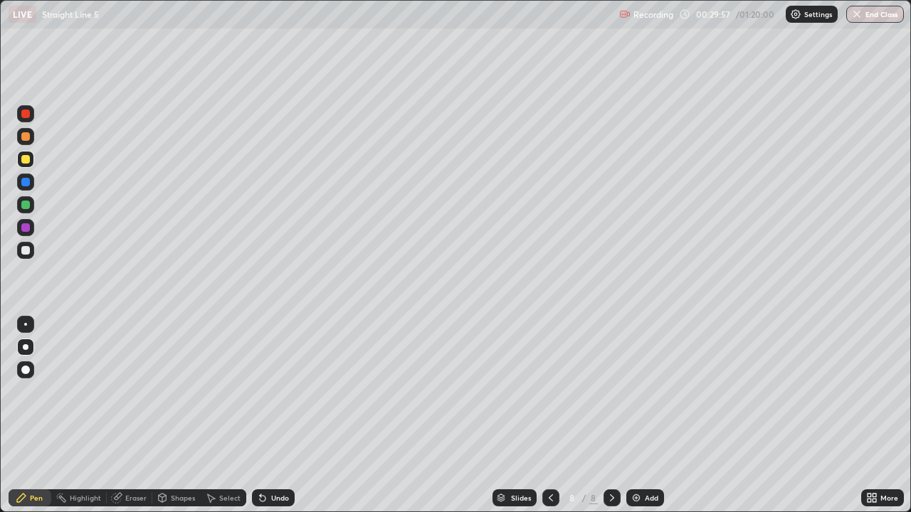
click at [26, 364] on div at bounding box center [25, 369] width 17 height 17
click at [268, 415] on div "Undo" at bounding box center [273, 497] width 43 height 17
click at [271, 415] on div "Undo" at bounding box center [273, 497] width 43 height 17
click at [30, 119] on div at bounding box center [25, 113] width 17 height 17
click at [550, 415] on icon at bounding box center [550, 497] width 11 height 11
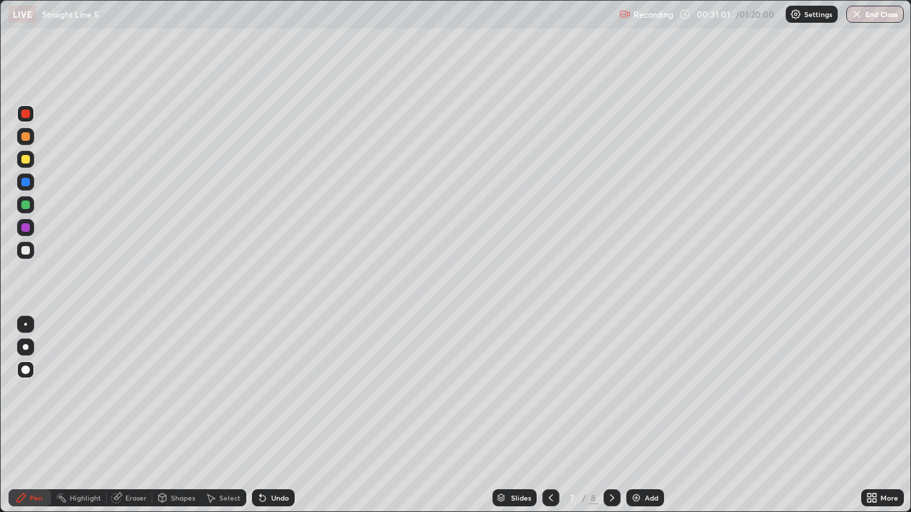
click at [552, 415] on icon at bounding box center [550, 497] width 11 height 11
click at [550, 415] on icon at bounding box center [551, 497] width 4 height 7
click at [551, 415] on icon at bounding box center [550, 497] width 11 height 11
click at [552, 415] on icon at bounding box center [550, 497] width 11 height 11
click at [606, 415] on icon at bounding box center [611, 497] width 11 height 11
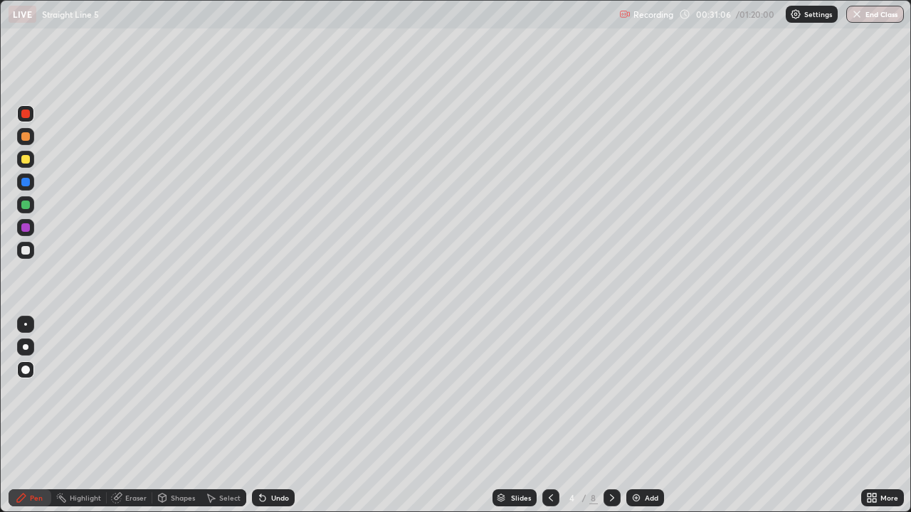
click at [609, 415] on div at bounding box center [611, 497] width 17 height 17
click at [610, 415] on div at bounding box center [611, 497] width 17 height 17
click at [612, 415] on div at bounding box center [611, 497] width 17 height 17
click at [611, 415] on div at bounding box center [611, 497] width 17 height 17
click at [615, 415] on div at bounding box center [611, 497] width 17 height 17
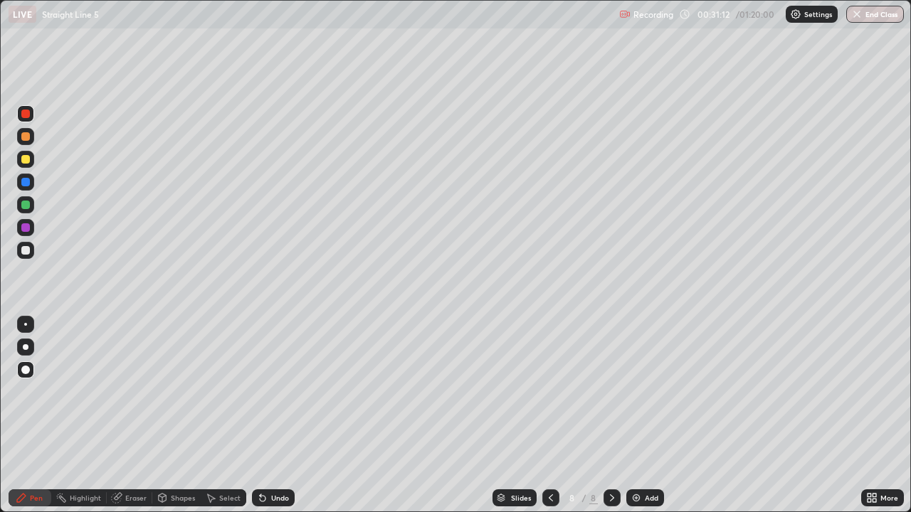
click at [27, 251] on div at bounding box center [25, 250] width 9 height 9
click at [26, 249] on div at bounding box center [25, 250] width 9 height 9
click at [26, 228] on div at bounding box center [25, 227] width 9 height 9
click at [25, 231] on div at bounding box center [25, 227] width 9 height 9
click at [26, 250] on div at bounding box center [25, 250] width 9 height 9
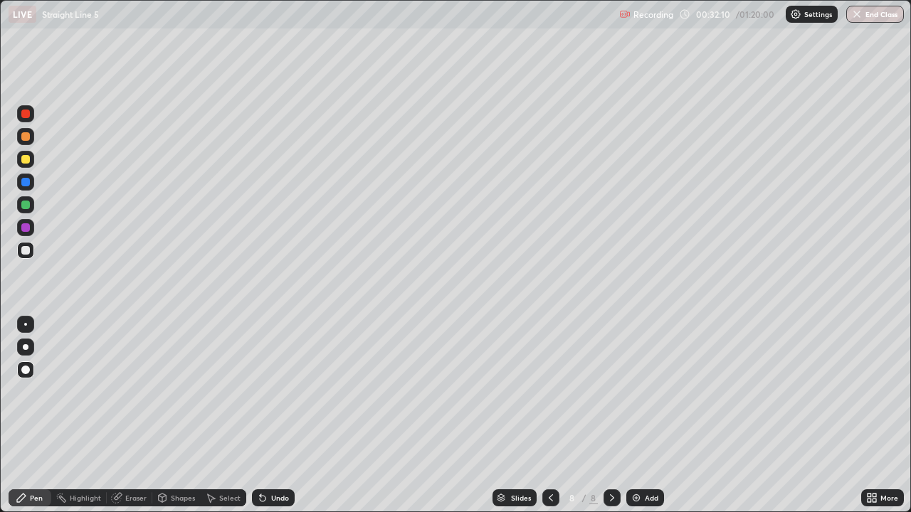
click at [31, 118] on div at bounding box center [25, 113] width 17 height 17
click at [28, 158] on div at bounding box center [25, 159] width 9 height 9
click at [22, 350] on div at bounding box center [25, 347] width 17 height 17
click at [26, 159] on div at bounding box center [25, 159] width 9 height 9
click at [28, 346] on div at bounding box center [26, 347] width 6 height 6
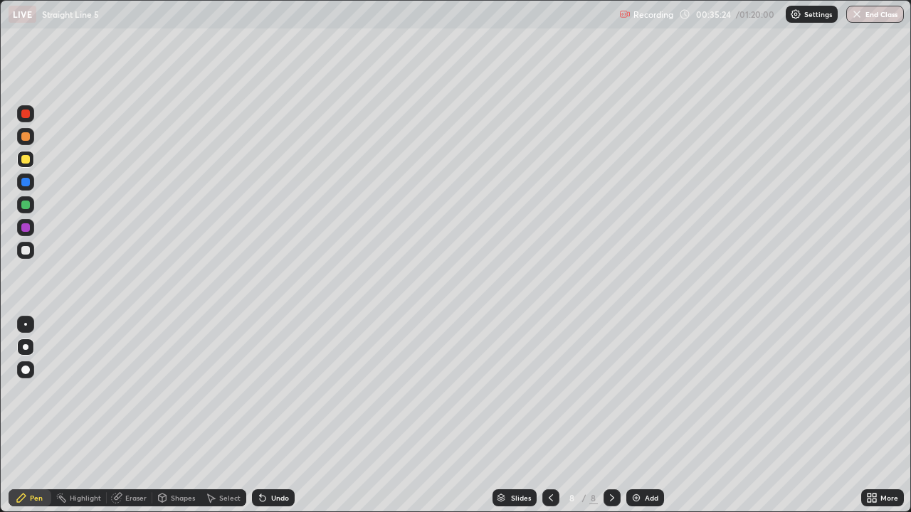
click at [33, 415] on div "Pen" at bounding box center [36, 497] width 13 height 7
click at [26, 159] on div at bounding box center [25, 159] width 9 height 9
click at [25, 347] on div at bounding box center [26, 347] width 6 height 6
click at [608, 415] on icon at bounding box center [611, 497] width 11 height 11
click at [610, 415] on icon at bounding box center [612, 497] width 4 height 7
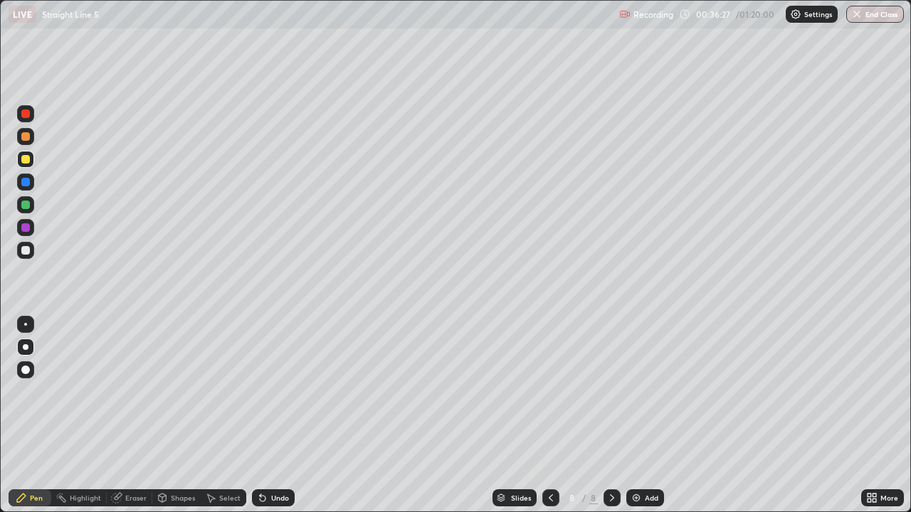
click at [611, 415] on icon at bounding box center [612, 497] width 4 height 7
click at [610, 415] on icon at bounding box center [611, 497] width 11 height 11
click at [611, 415] on icon at bounding box center [612, 497] width 4 height 7
click at [610, 415] on icon at bounding box center [611, 497] width 11 height 11
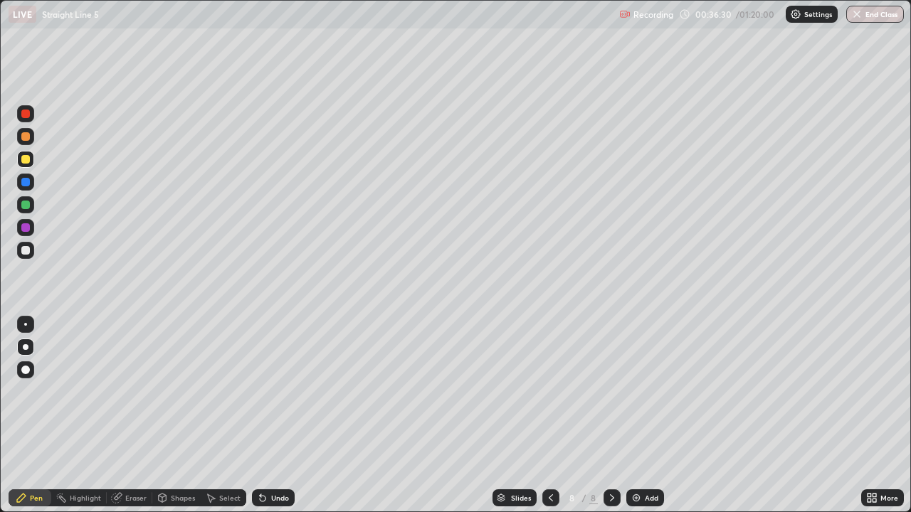
click at [612, 415] on icon at bounding box center [611, 497] width 11 height 11
click at [610, 415] on icon at bounding box center [612, 497] width 4 height 7
click at [611, 415] on icon at bounding box center [611, 497] width 11 height 11
click at [640, 415] on img at bounding box center [635, 497] width 11 height 11
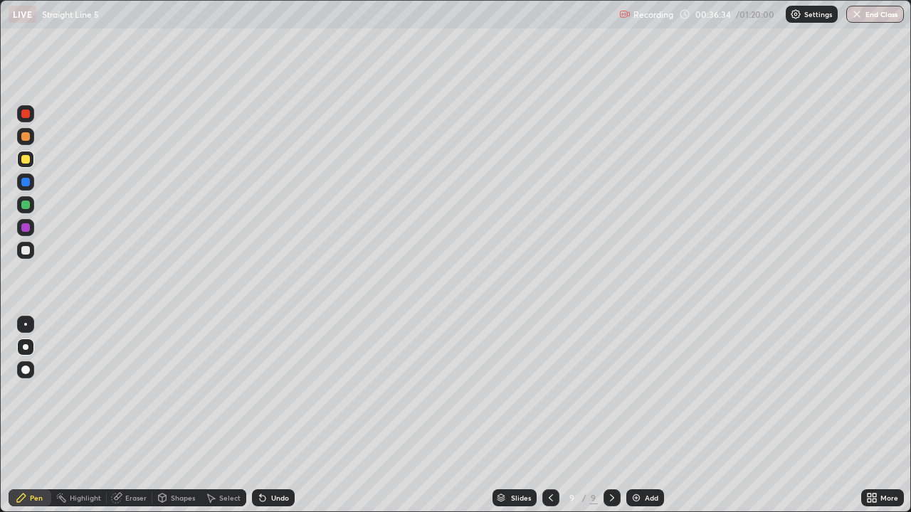
click at [26, 157] on div at bounding box center [25, 159] width 9 height 9
click at [28, 346] on div at bounding box center [25, 347] width 17 height 17
click at [32, 415] on div "Pen" at bounding box center [36, 497] width 13 height 7
click at [27, 160] on div at bounding box center [25, 159] width 9 height 9
click at [271, 415] on div "Undo" at bounding box center [280, 497] width 18 height 7
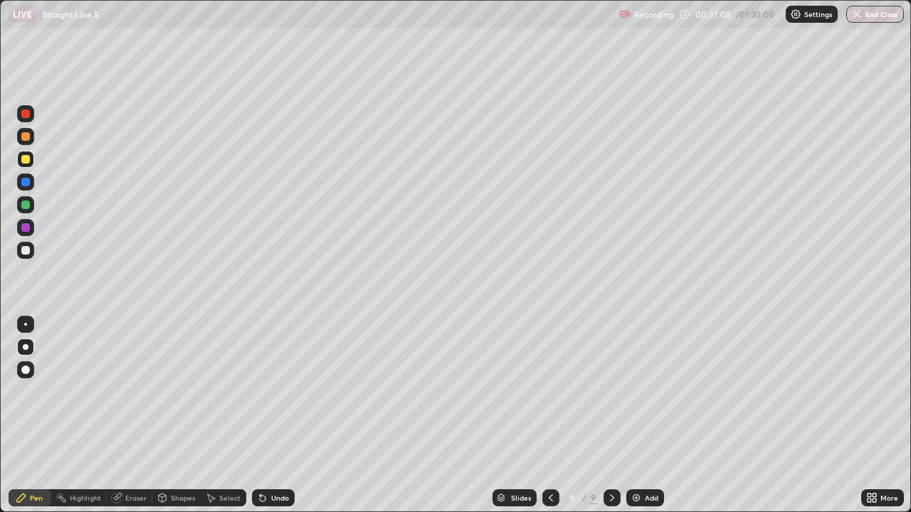
click at [132, 415] on div "Eraser" at bounding box center [135, 497] width 21 height 7
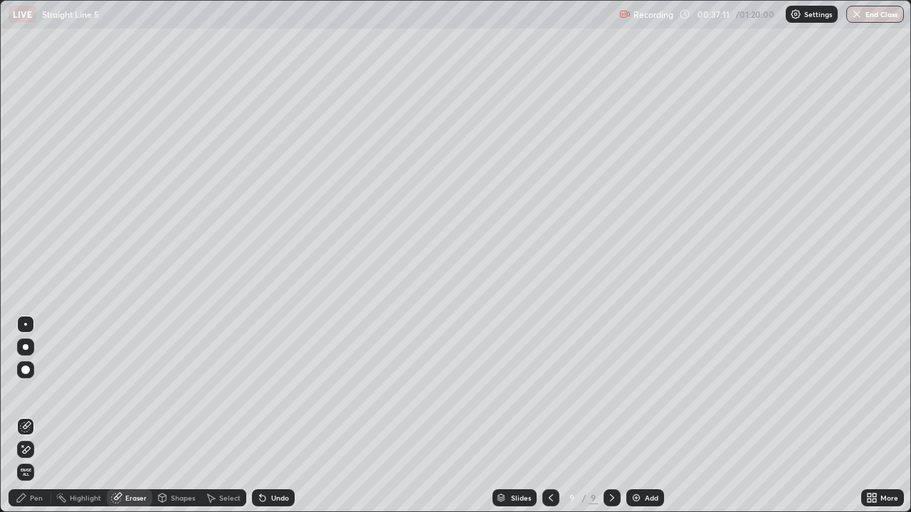
click at [29, 415] on div "Pen" at bounding box center [30, 497] width 43 height 17
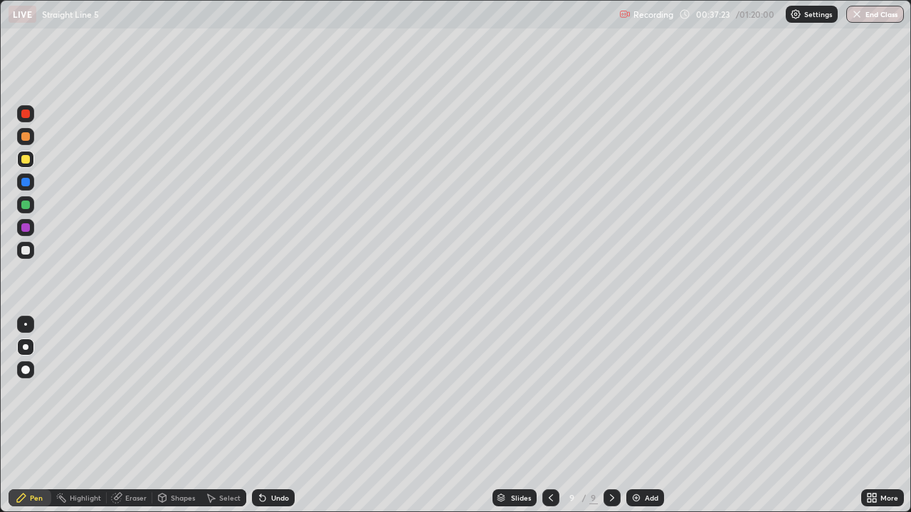
click at [26, 250] on div at bounding box center [25, 250] width 9 height 9
click at [28, 231] on div at bounding box center [25, 227] width 9 height 9
click at [549, 415] on icon at bounding box center [551, 497] width 4 height 7
click at [610, 415] on icon at bounding box center [611, 497] width 11 height 11
click at [281, 415] on div "Undo" at bounding box center [280, 497] width 18 height 7
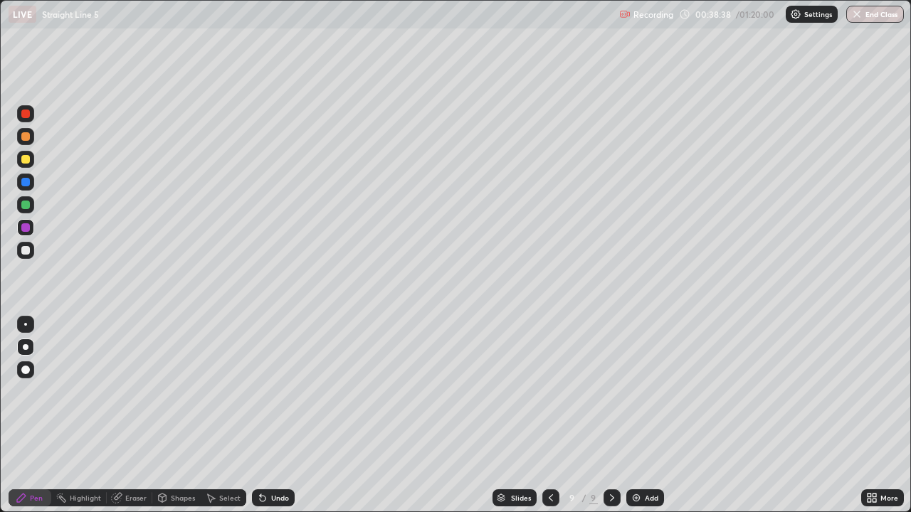
click at [26, 207] on div at bounding box center [25, 205] width 9 height 9
click at [28, 114] on div at bounding box center [25, 114] width 9 height 9
click at [549, 415] on icon at bounding box center [550, 497] width 11 height 11
click at [550, 415] on icon at bounding box center [550, 497] width 11 height 11
click at [613, 415] on icon at bounding box center [611, 497] width 11 height 11
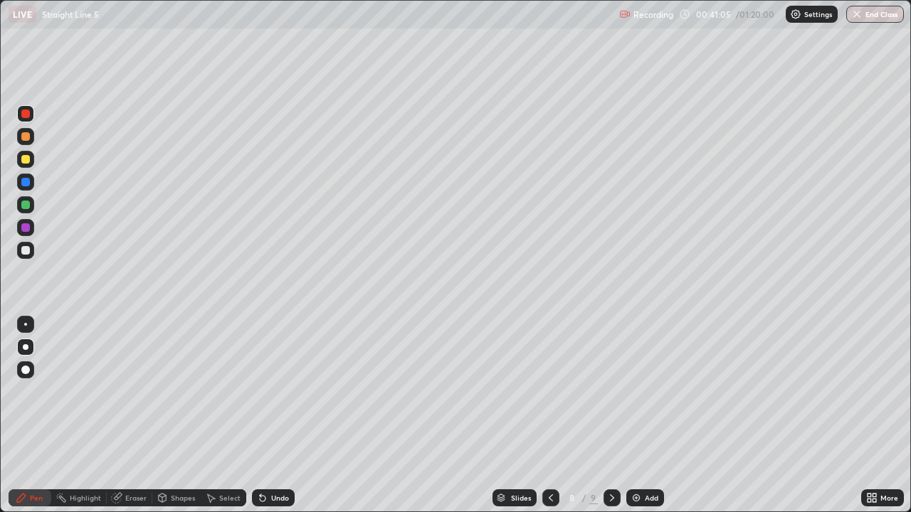
click at [611, 415] on icon at bounding box center [611, 497] width 11 height 11
click at [610, 415] on icon at bounding box center [611, 497] width 11 height 11
click at [216, 415] on div "Select" at bounding box center [224, 497] width 46 height 17
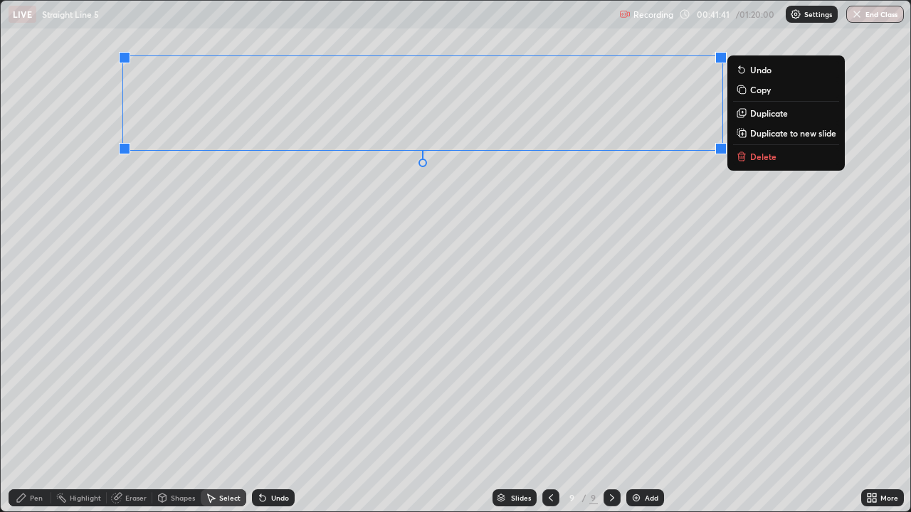
click at [762, 133] on p "Duplicate to new slide" at bounding box center [793, 132] width 86 height 11
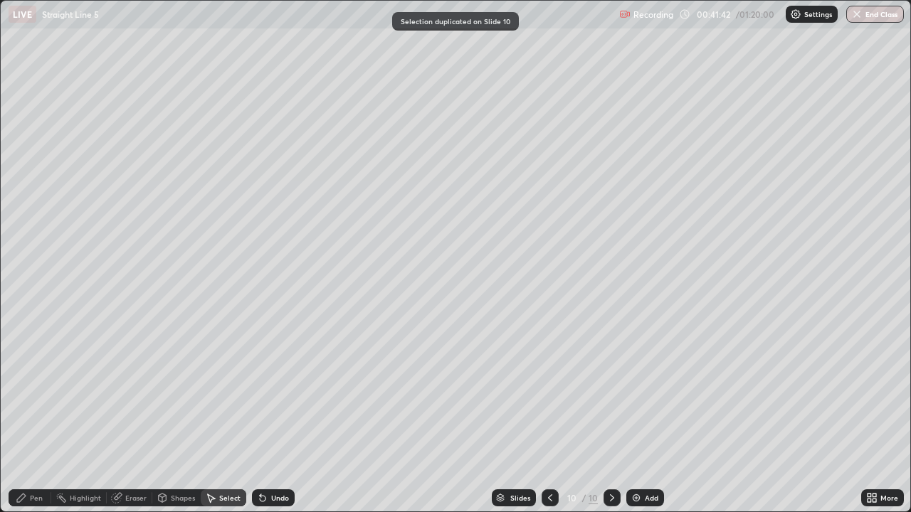
click at [126, 415] on div "Eraser" at bounding box center [135, 497] width 21 height 7
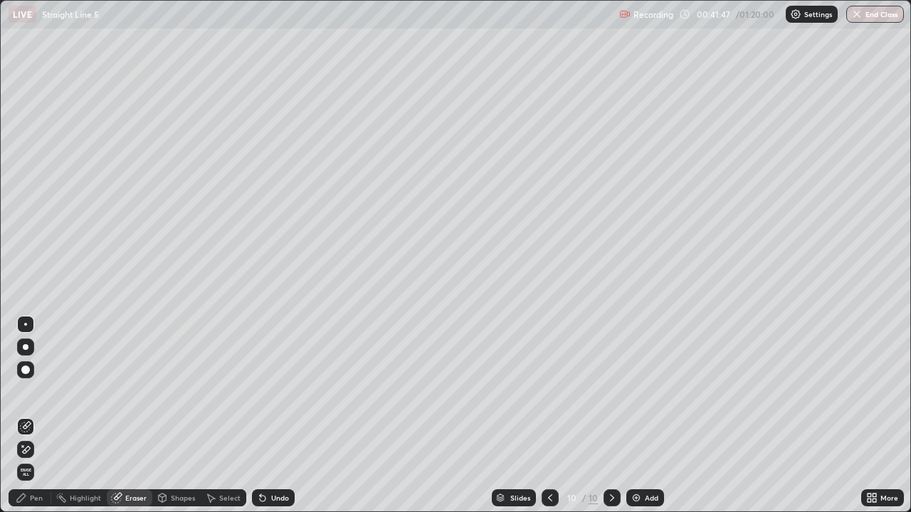
click at [31, 415] on div "Pen" at bounding box center [36, 497] width 13 height 7
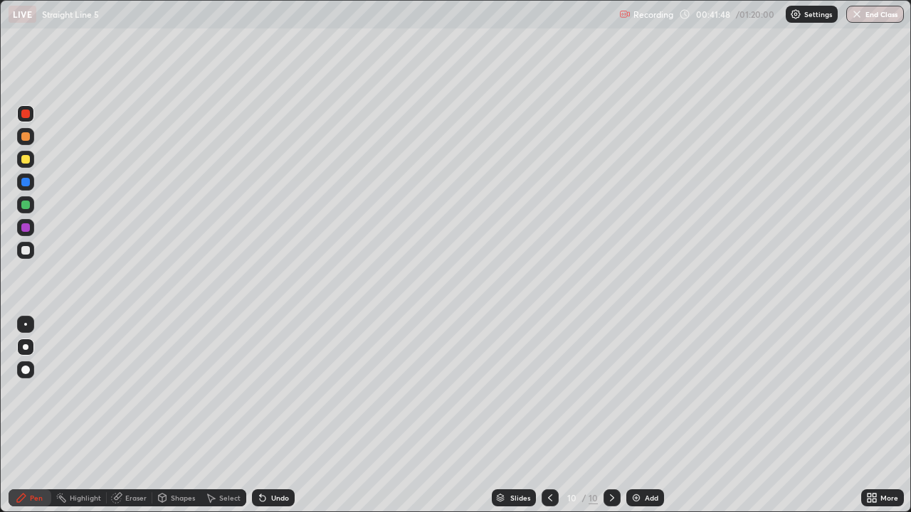
click at [27, 162] on div at bounding box center [25, 159] width 9 height 9
click at [25, 252] on div at bounding box center [25, 250] width 9 height 9
click at [553, 415] on icon at bounding box center [549, 497] width 11 height 11
click at [551, 415] on icon at bounding box center [549, 497] width 11 height 11
click at [615, 415] on icon at bounding box center [611, 497] width 11 height 11
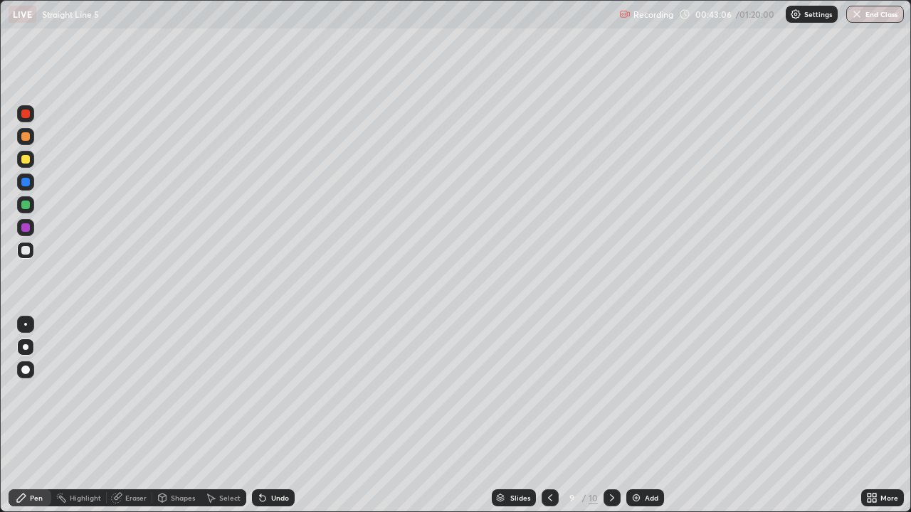
click at [611, 415] on icon at bounding box center [611, 497] width 11 height 11
click at [612, 415] on icon at bounding box center [611, 497] width 11 height 11
click at [613, 415] on icon at bounding box center [611, 497] width 11 height 11
click at [25, 229] on div at bounding box center [25, 227] width 9 height 9
click at [273, 415] on div "Undo" at bounding box center [280, 497] width 18 height 7
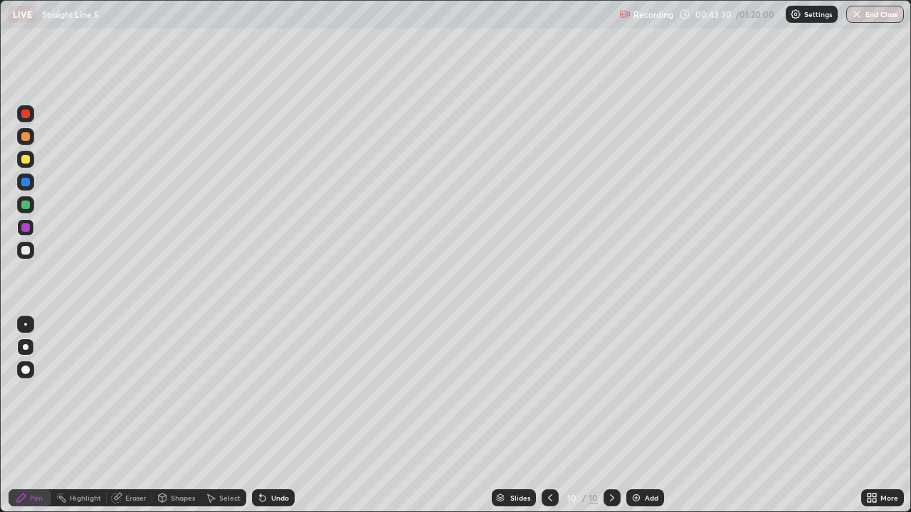
click at [126, 415] on div "Eraser" at bounding box center [135, 497] width 21 height 7
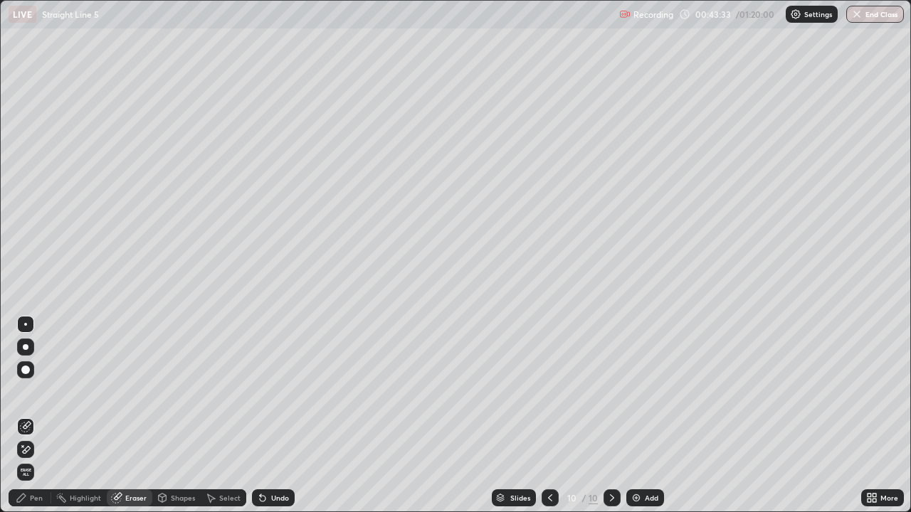
click at [27, 415] on div "Pen" at bounding box center [30, 497] width 43 height 17
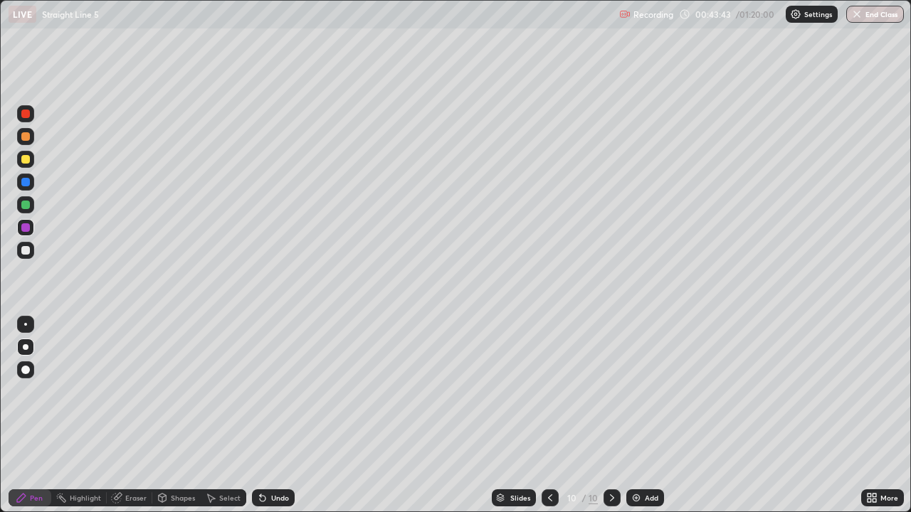
click at [26, 224] on div at bounding box center [25, 227] width 9 height 9
click at [25, 230] on div at bounding box center [25, 227] width 9 height 9
click at [28, 250] on div at bounding box center [25, 250] width 9 height 9
click at [279, 415] on div "Undo" at bounding box center [280, 497] width 18 height 7
click at [276, 415] on div "Undo" at bounding box center [280, 497] width 18 height 7
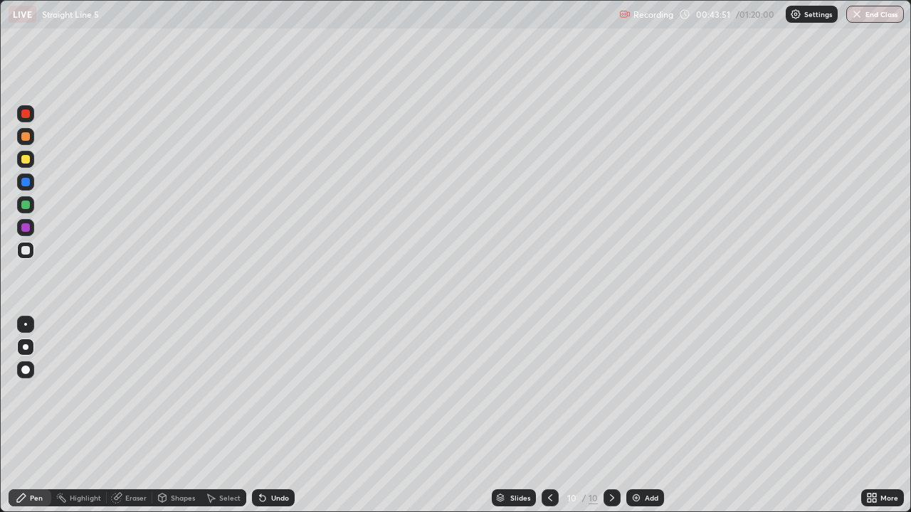
click at [275, 415] on div "Undo" at bounding box center [280, 497] width 18 height 7
click at [273, 415] on div "Undo" at bounding box center [280, 497] width 18 height 7
click at [278, 415] on div "Undo" at bounding box center [280, 497] width 18 height 7
click at [31, 206] on div at bounding box center [25, 204] width 17 height 17
click at [280, 415] on div "Undo" at bounding box center [280, 497] width 18 height 7
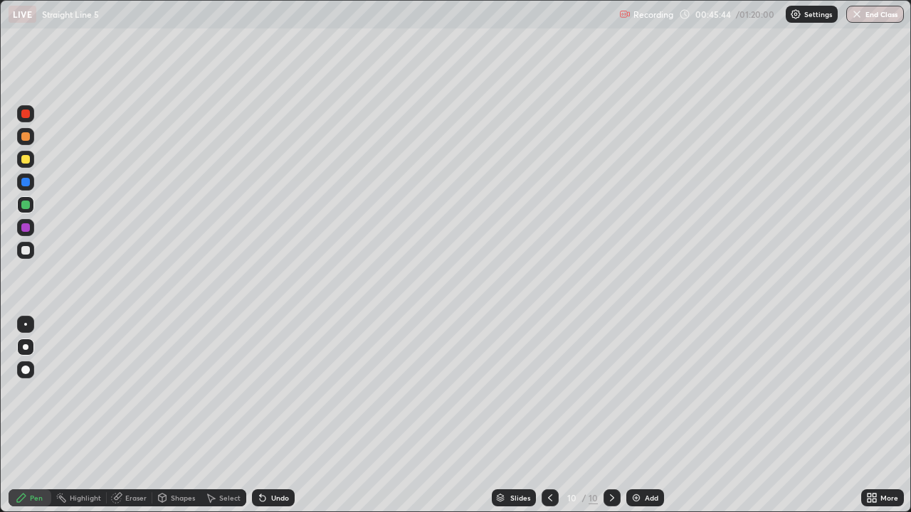
click at [271, 415] on div "Undo" at bounding box center [280, 497] width 18 height 7
click at [550, 415] on icon at bounding box center [549, 497] width 11 height 11
click at [549, 415] on icon at bounding box center [549, 497] width 11 height 11
click at [609, 415] on icon at bounding box center [611, 497] width 11 height 11
click at [608, 415] on icon at bounding box center [611, 497] width 11 height 11
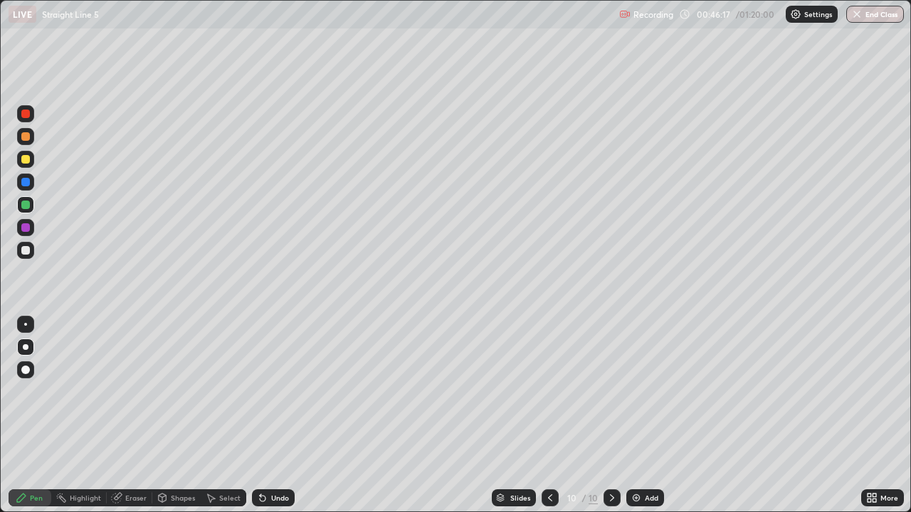
click at [610, 415] on icon at bounding box center [612, 497] width 4 height 7
click at [611, 415] on icon at bounding box center [612, 497] width 4 height 7
click at [611, 415] on icon at bounding box center [611, 497] width 11 height 11
click at [611, 415] on icon at bounding box center [612, 497] width 4 height 7
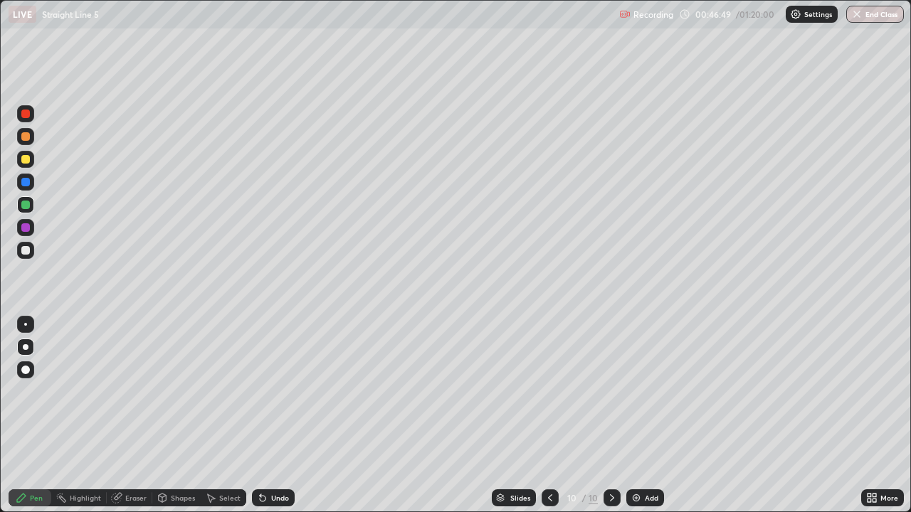
click at [638, 415] on img at bounding box center [635, 497] width 11 height 11
click at [26, 159] on div at bounding box center [25, 159] width 9 height 9
click at [26, 251] on div at bounding box center [25, 250] width 9 height 9
click at [548, 415] on icon at bounding box center [550, 497] width 11 height 11
click at [609, 415] on icon at bounding box center [611, 497] width 11 height 11
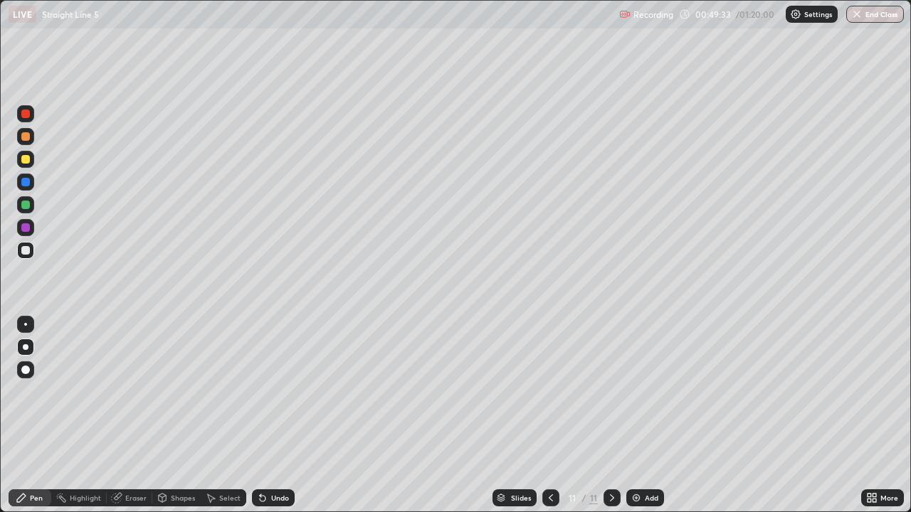
click at [546, 415] on icon at bounding box center [550, 497] width 11 height 11
click at [549, 415] on icon at bounding box center [551, 497] width 4 height 7
click at [608, 415] on icon at bounding box center [611, 497] width 11 height 11
click at [610, 415] on icon at bounding box center [612, 497] width 4 height 7
click at [609, 415] on icon at bounding box center [611, 497] width 11 height 11
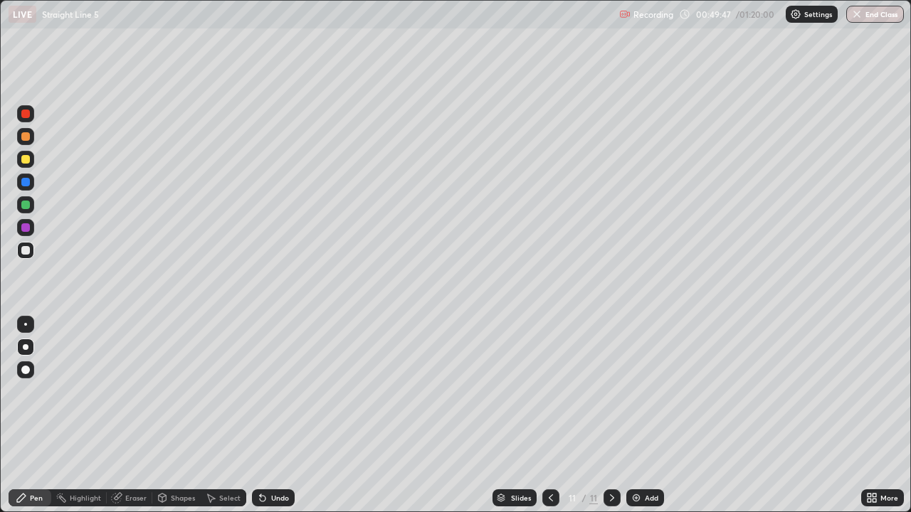
click at [26, 206] on div at bounding box center [25, 205] width 9 height 9
click at [26, 245] on div at bounding box center [25, 250] width 17 height 17
click at [24, 160] on div at bounding box center [25, 159] width 9 height 9
click at [27, 348] on div at bounding box center [26, 347] width 6 height 6
click at [613, 415] on icon at bounding box center [611, 497] width 11 height 11
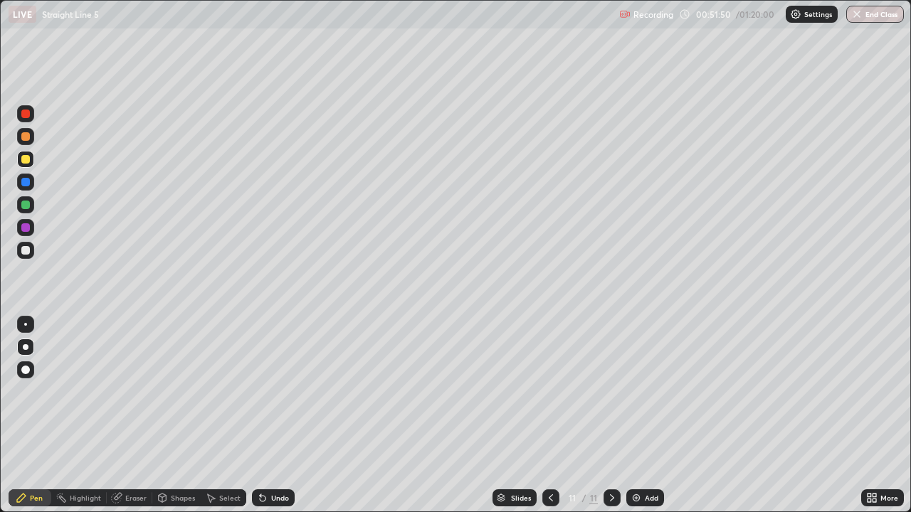
click at [651, 415] on div "Add" at bounding box center [652, 497] width 14 height 7
click at [26, 161] on div at bounding box center [25, 159] width 9 height 9
click at [263, 415] on div "Undo" at bounding box center [273, 497] width 43 height 17
click at [263, 415] on div "Undo" at bounding box center [270, 498] width 48 height 28
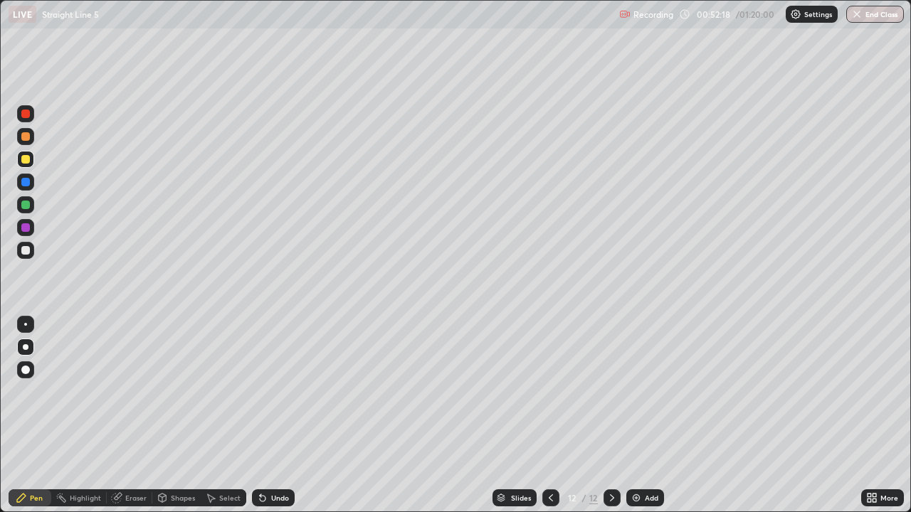
click at [275, 415] on div "Undo" at bounding box center [280, 497] width 18 height 7
click at [24, 250] on div at bounding box center [25, 250] width 9 height 9
click at [272, 415] on div "Undo" at bounding box center [280, 497] width 18 height 7
click at [262, 415] on icon at bounding box center [263, 499] width 6 height 6
click at [551, 415] on icon at bounding box center [550, 497] width 11 height 11
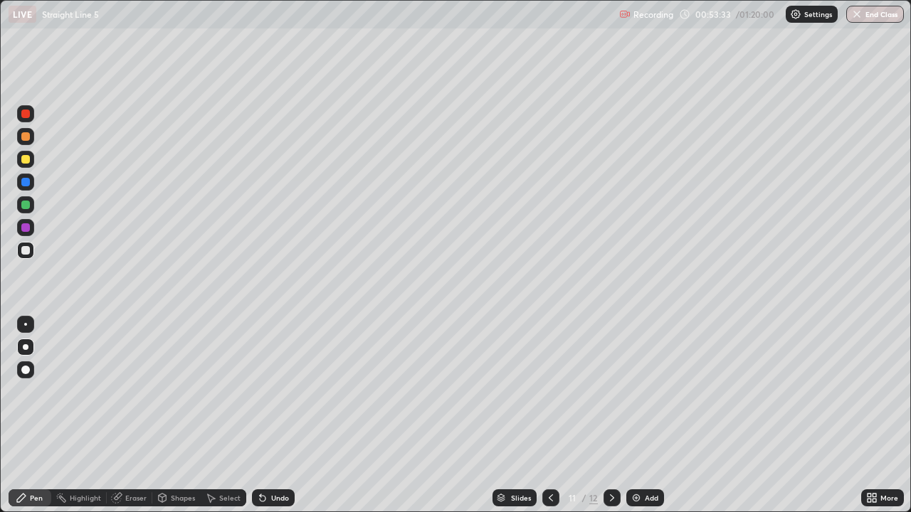
click at [612, 415] on icon at bounding box center [612, 497] width 4 height 7
click at [26, 208] on div at bounding box center [25, 205] width 9 height 9
click at [26, 228] on div at bounding box center [25, 227] width 9 height 9
click at [28, 158] on div at bounding box center [25, 159] width 9 height 9
click at [28, 346] on div at bounding box center [25, 347] width 17 height 17
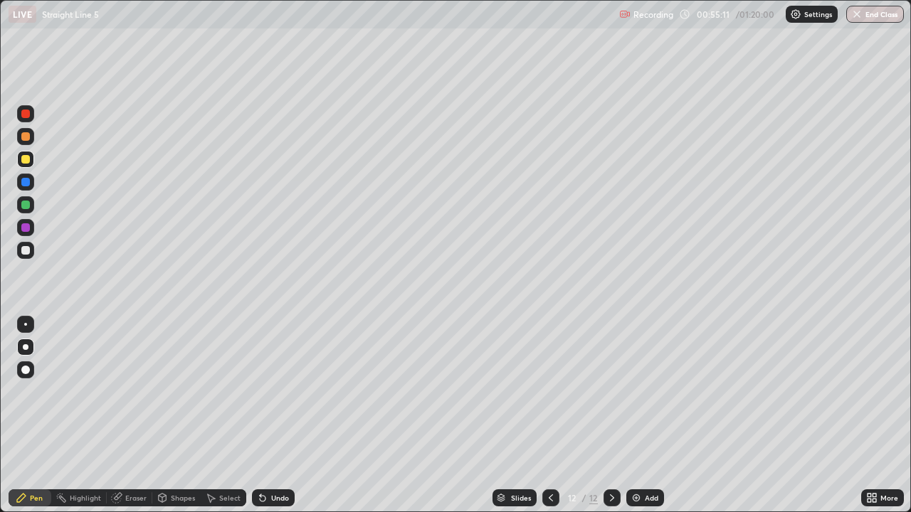
click at [615, 415] on icon at bounding box center [611, 497] width 11 height 11
click at [610, 415] on icon at bounding box center [611, 497] width 11 height 11
click at [608, 415] on icon at bounding box center [611, 497] width 11 height 11
click at [638, 415] on img at bounding box center [635, 497] width 11 height 11
click at [550, 415] on icon at bounding box center [550, 497] width 11 height 11
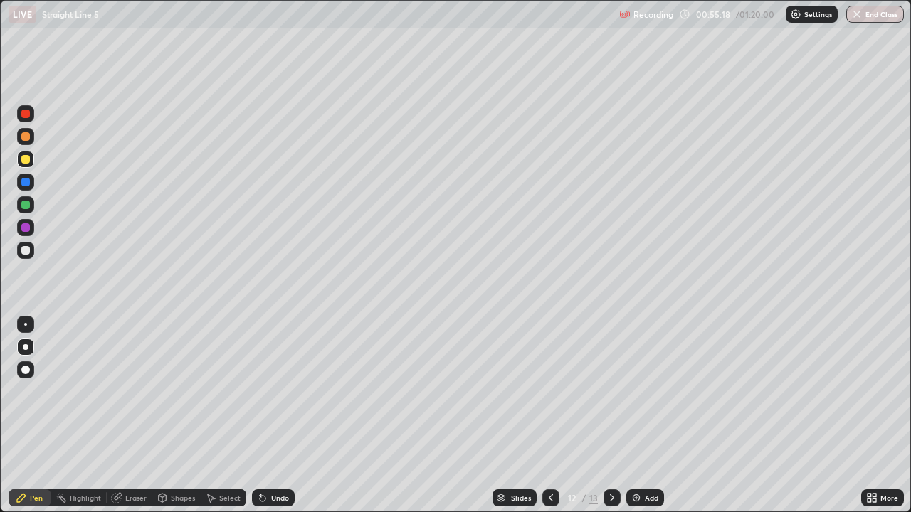
click at [221, 415] on div "Select" at bounding box center [229, 497] width 21 height 7
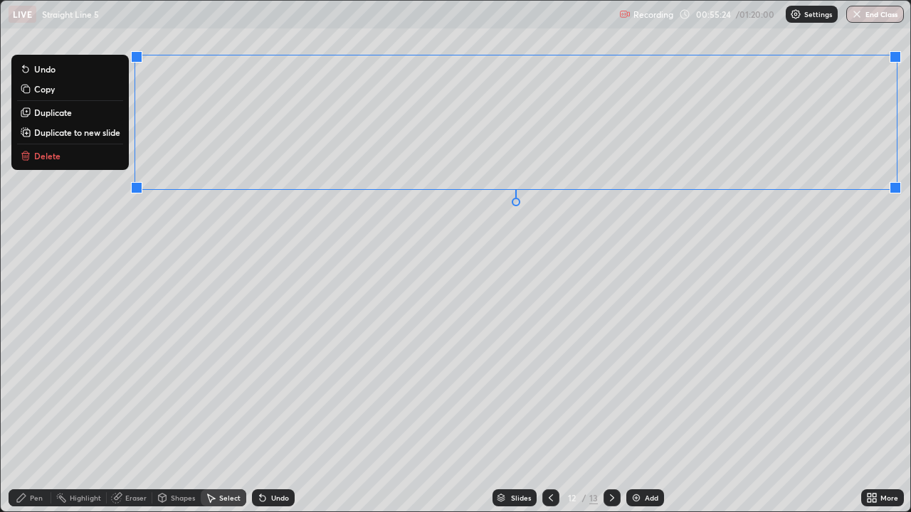
click at [120, 137] on p "Duplicate to new slide" at bounding box center [77, 132] width 86 height 11
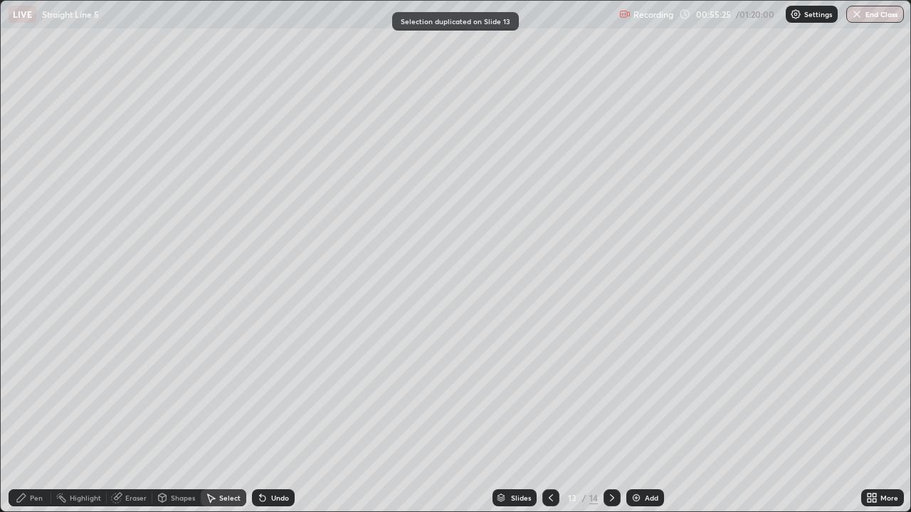
click at [130, 415] on div "Eraser" at bounding box center [135, 497] width 21 height 7
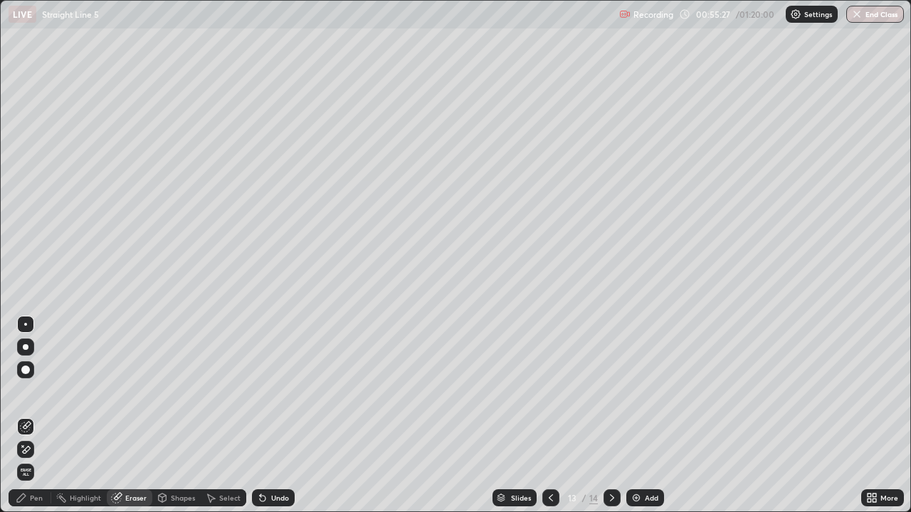
click at [31, 415] on div "Pen" at bounding box center [36, 497] width 13 height 7
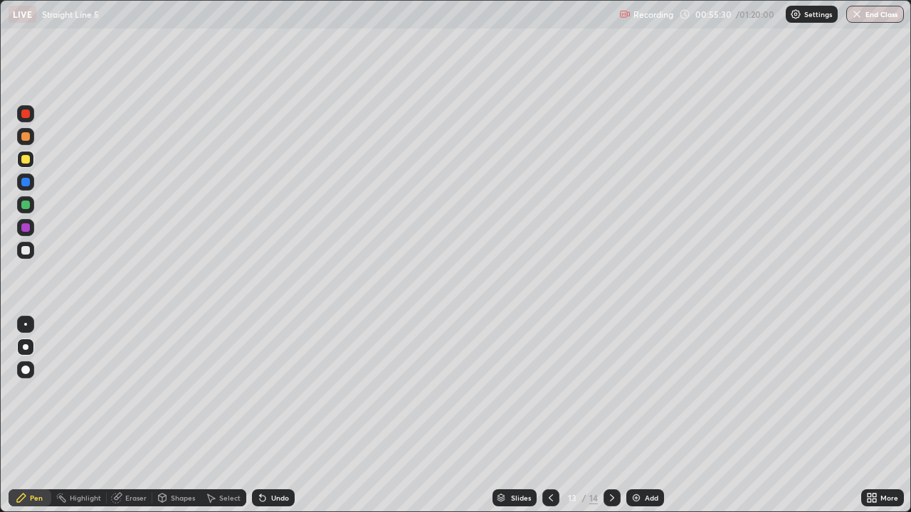
click at [125, 415] on div "Eraser" at bounding box center [135, 497] width 21 height 7
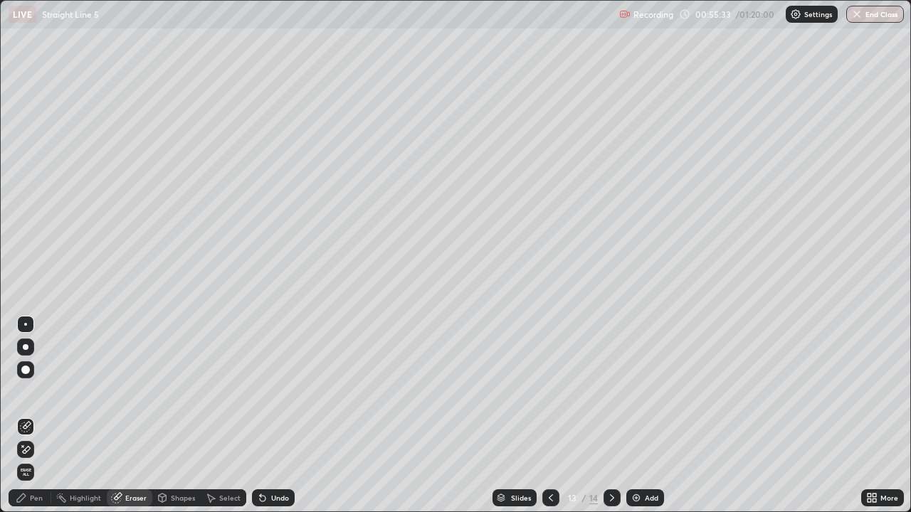
click at [29, 415] on div "Pen" at bounding box center [30, 497] width 43 height 17
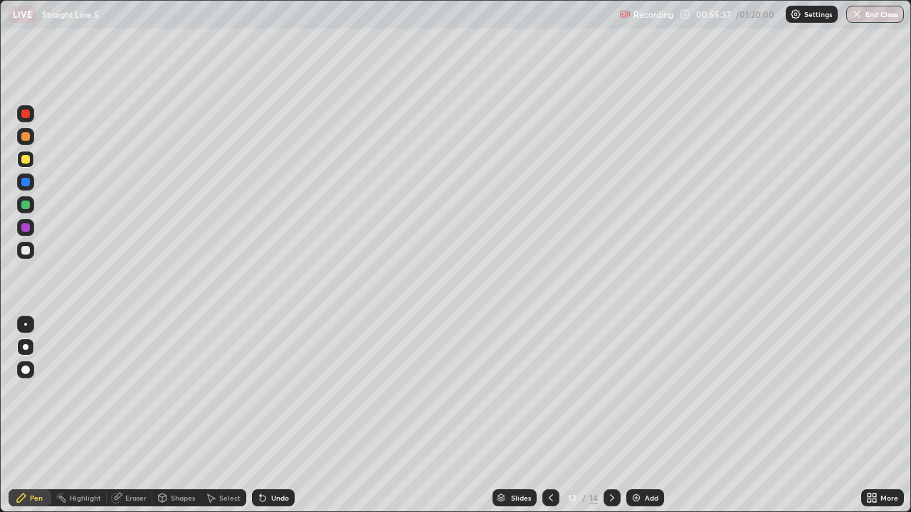
click at [275, 415] on div "Undo" at bounding box center [280, 497] width 18 height 7
click at [270, 415] on div "Undo" at bounding box center [270, 498] width 48 height 28
click at [22, 249] on div at bounding box center [25, 250] width 9 height 9
click at [23, 231] on div at bounding box center [25, 227] width 9 height 9
click at [275, 415] on div "Undo" at bounding box center [280, 497] width 18 height 7
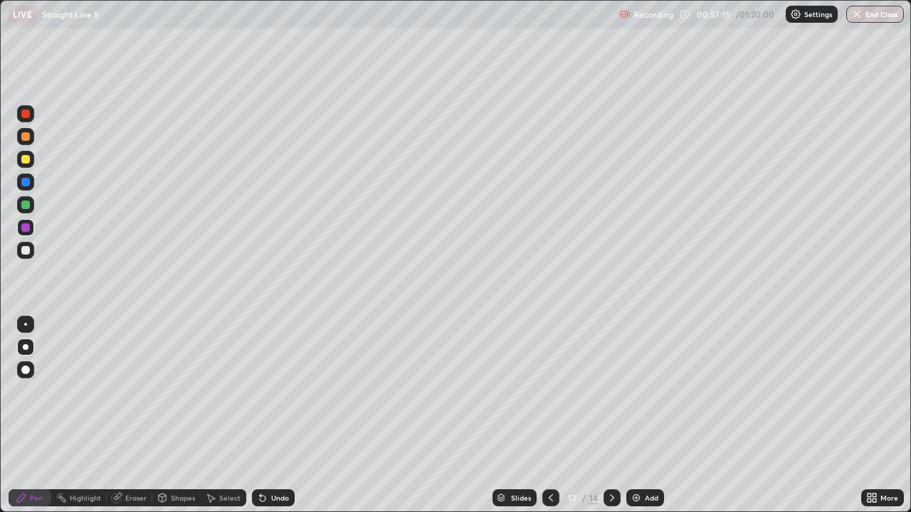
click at [22, 208] on div at bounding box center [25, 205] width 9 height 9
click at [278, 415] on div "Undo" at bounding box center [280, 497] width 18 height 7
click at [26, 159] on div at bounding box center [25, 159] width 9 height 9
click at [26, 340] on div at bounding box center [25, 347] width 17 height 17
click at [31, 415] on div "Pen" at bounding box center [36, 497] width 13 height 7
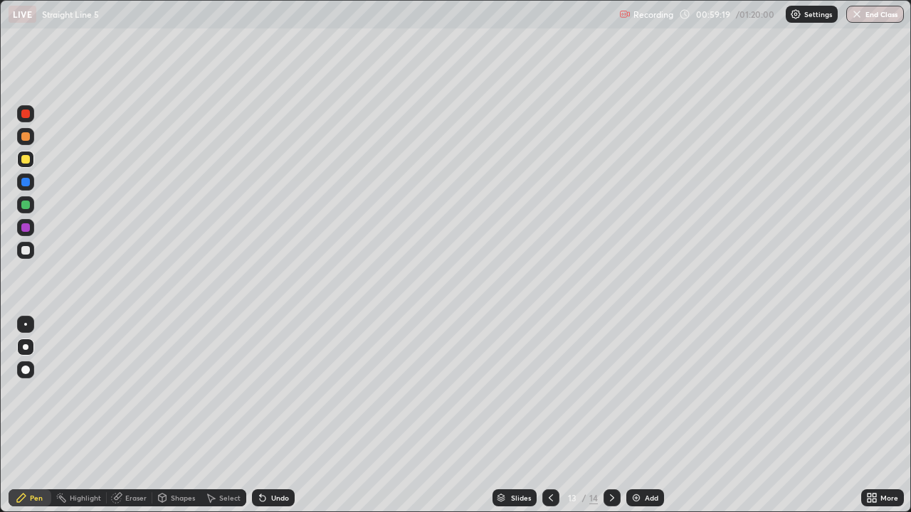
click at [23, 203] on div at bounding box center [25, 205] width 9 height 9
click at [608, 415] on icon at bounding box center [611, 497] width 11 height 11
click at [545, 415] on icon at bounding box center [550, 497] width 11 height 11
click at [620, 415] on div "Slides 13 / 14 Add" at bounding box center [578, 498] width 566 height 28
click at [609, 415] on icon at bounding box center [611, 497] width 11 height 11
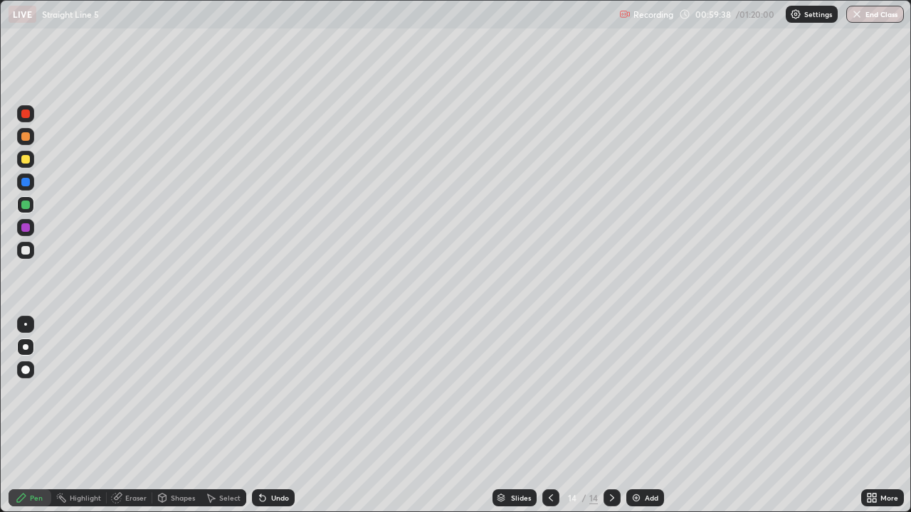
click at [24, 158] on div at bounding box center [25, 159] width 9 height 9
click at [553, 415] on icon at bounding box center [550, 497] width 11 height 11
click at [614, 415] on icon at bounding box center [611, 497] width 11 height 11
click at [26, 254] on div at bounding box center [25, 250] width 9 height 9
click at [226, 415] on div "Select" at bounding box center [229, 497] width 21 height 7
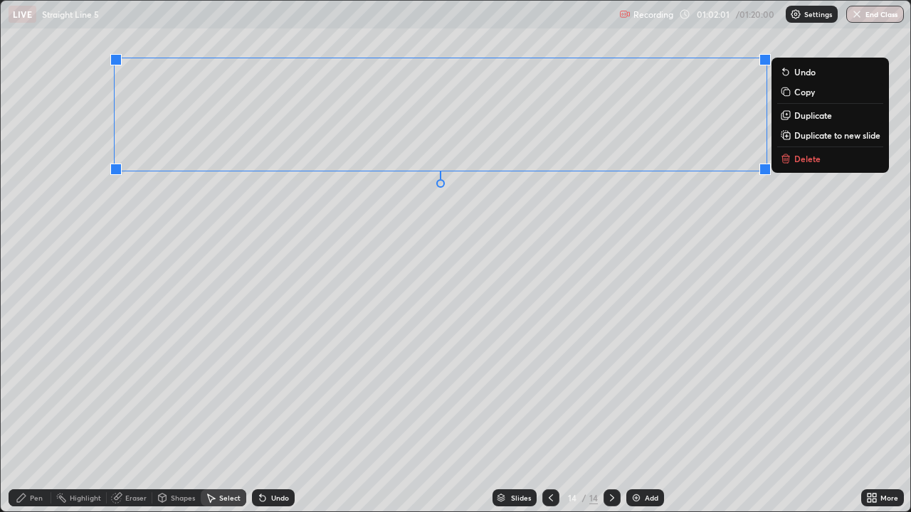
click at [797, 137] on p "Duplicate to new slide" at bounding box center [837, 134] width 86 height 11
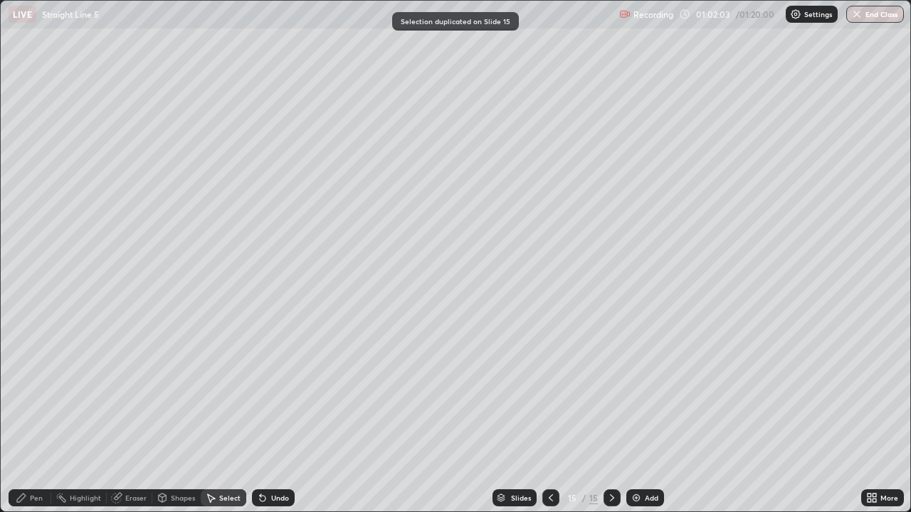
click at [135, 415] on div "Eraser" at bounding box center [135, 497] width 21 height 7
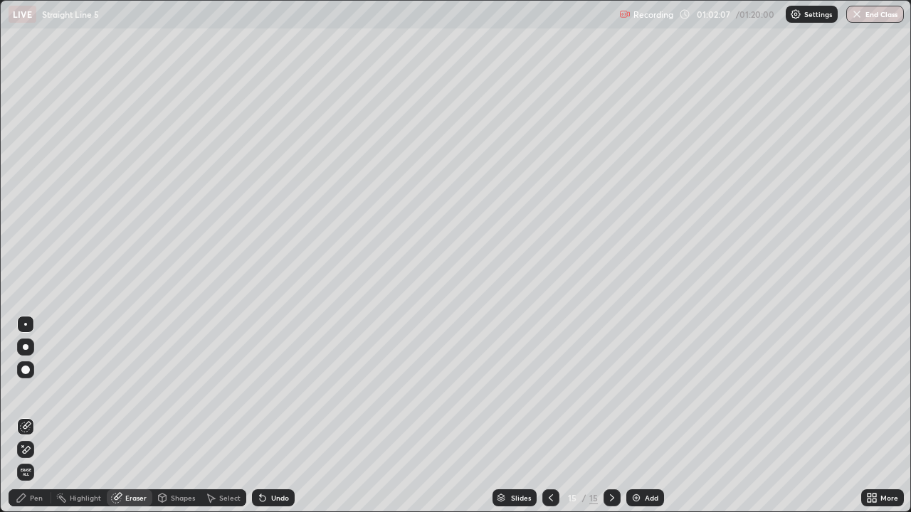
click at [38, 415] on div "Pen" at bounding box center [36, 497] width 13 height 7
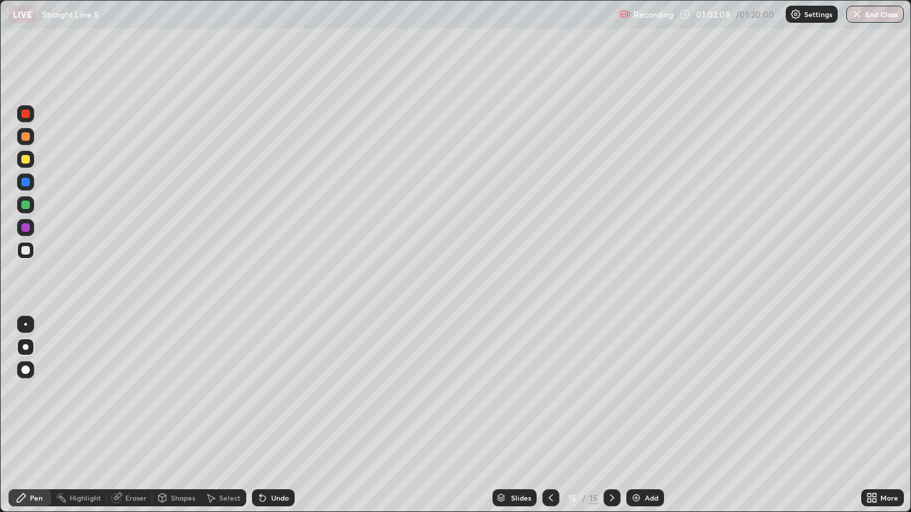
click at [553, 415] on icon at bounding box center [550, 497] width 11 height 11
click at [610, 415] on icon at bounding box center [612, 497] width 4 height 7
click at [25, 161] on div at bounding box center [25, 159] width 9 height 9
click at [26, 249] on div at bounding box center [25, 250] width 9 height 9
click at [28, 157] on div at bounding box center [25, 159] width 9 height 9
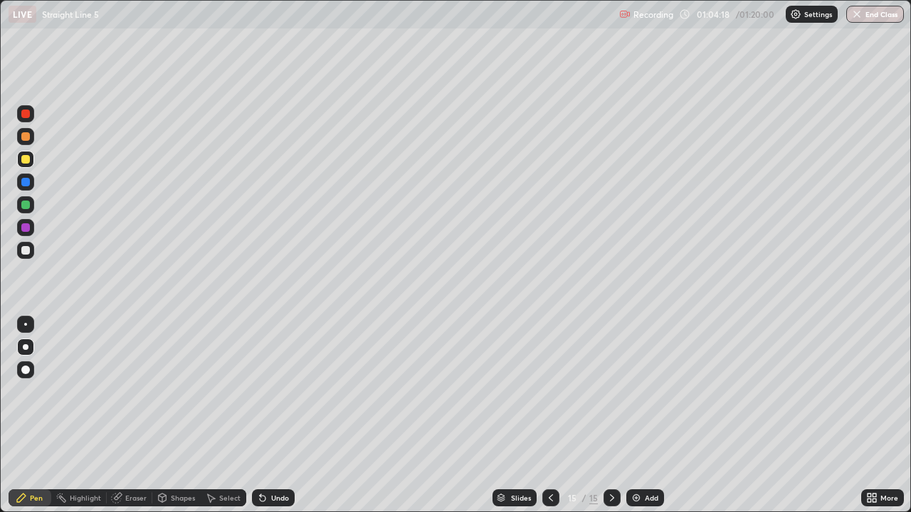
click at [608, 415] on icon at bounding box center [611, 497] width 11 height 11
click at [612, 415] on icon at bounding box center [612, 497] width 4 height 7
click at [640, 415] on div "Add" at bounding box center [645, 497] width 38 height 17
click at [25, 160] on div at bounding box center [25, 159] width 9 height 9
click at [550, 415] on icon at bounding box center [550, 497] width 11 height 11
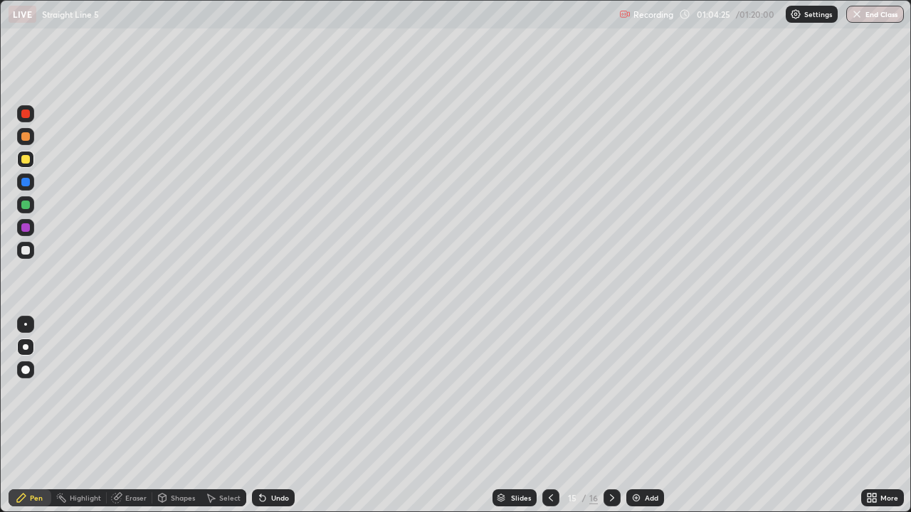
click at [614, 415] on icon at bounding box center [611, 497] width 11 height 11
click at [26, 251] on div at bounding box center [25, 250] width 9 height 9
click at [23, 250] on div at bounding box center [25, 250] width 9 height 9
click at [26, 186] on div at bounding box center [25, 182] width 17 height 17
click at [24, 251] on div at bounding box center [25, 250] width 9 height 9
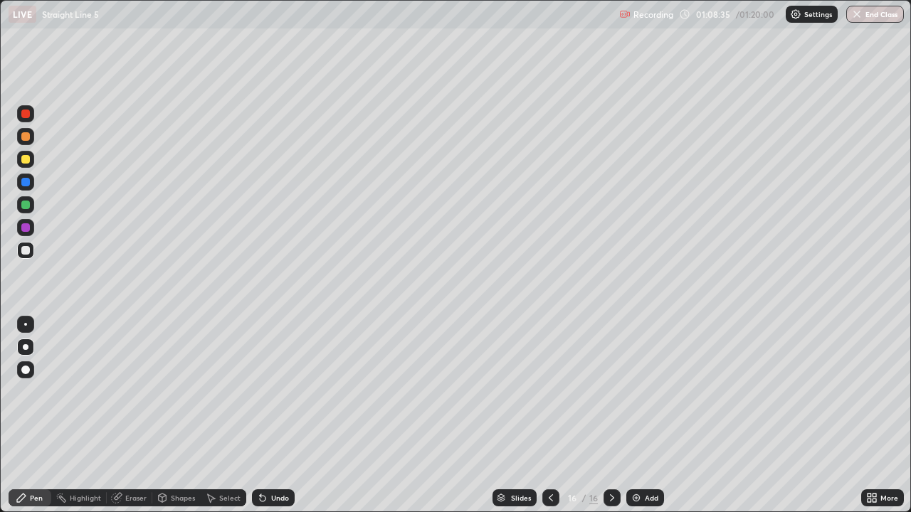
click at [275, 415] on div "Undo" at bounding box center [280, 497] width 18 height 7
click at [129, 415] on div "Eraser" at bounding box center [135, 497] width 21 height 7
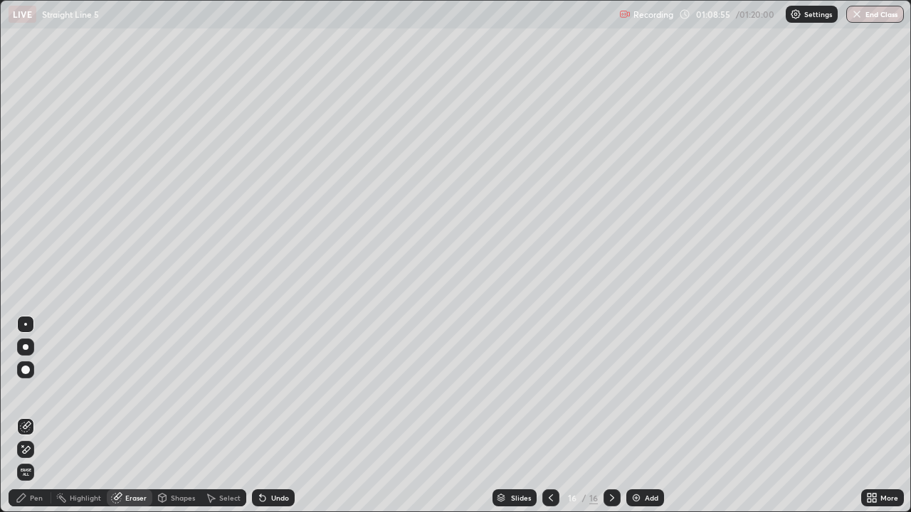
click at [33, 415] on div "Pen" at bounding box center [36, 497] width 13 height 7
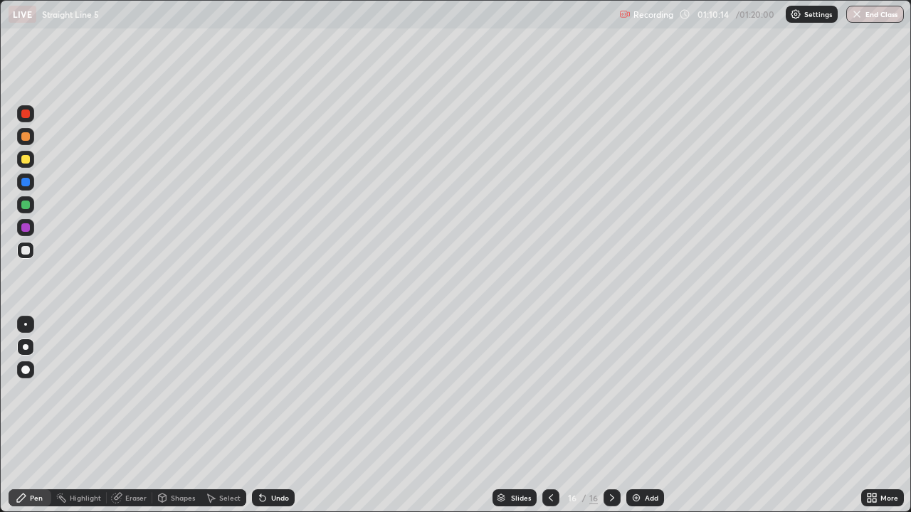
click at [27, 117] on div at bounding box center [25, 114] width 9 height 9
click at [742, 415] on div "Slides 16 / 16 Add" at bounding box center [578, 498] width 566 height 28
click at [23, 204] on div at bounding box center [25, 205] width 9 height 9
click at [275, 415] on div "Undo" at bounding box center [280, 497] width 18 height 7
click at [276, 415] on div "Undo" at bounding box center [280, 497] width 18 height 7
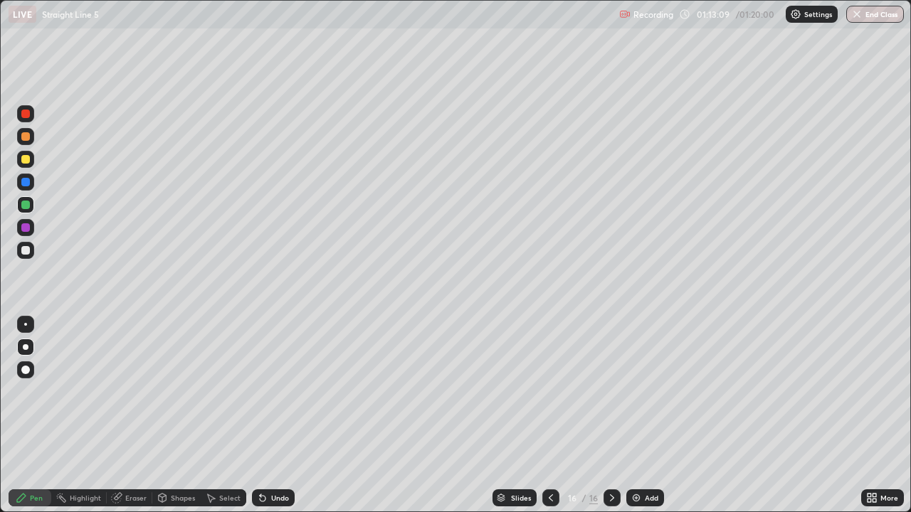
click at [277, 415] on div "Undo" at bounding box center [273, 497] width 43 height 17
click at [280, 415] on div "Undo" at bounding box center [270, 498] width 48 height 28
click at [274, 415] on div "Undo" at bounding box center [280, 497] width 18 height 7
click at [273, 415] on div "Undo" at bounding box center [270, 498] width 48 height 28
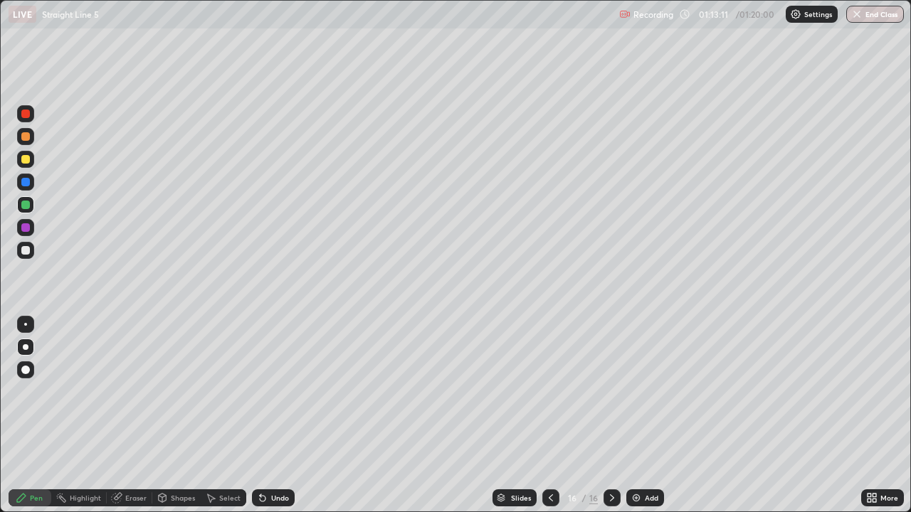
click at [276, 415] on div "Undo" at bounding box center [270, 498] width 48 height 28
click at [277, 415] on div "Undo" at bounding box center [270, 498] width 48 height 28
click at [280, 415] on div "Undo" at bounding box center [273, 497] width 43 height 17
click at [282, 415] on div "Undo" at bounding box center [273, 497] width 43 height 17
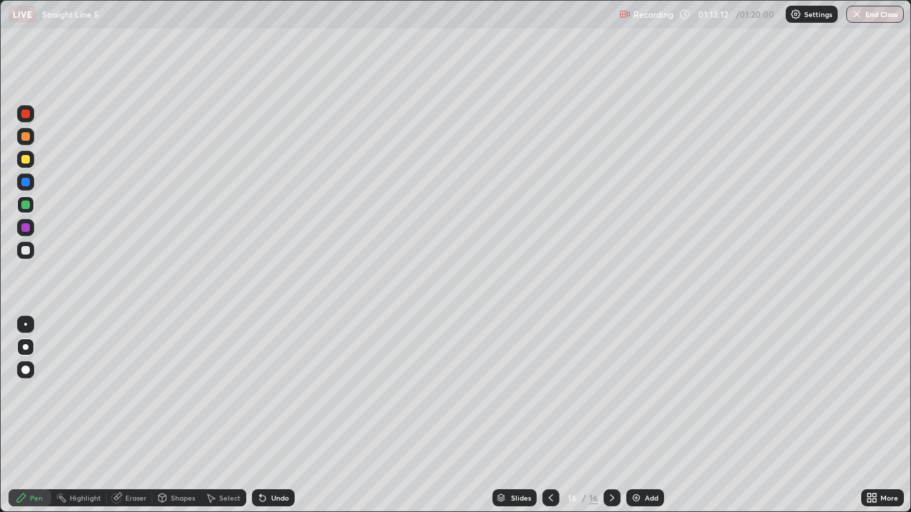
click at [282, 415] on div "Undo" at bounding box center [270, 498] width 48 height 28
click at [28, 117] on div at bounding box center [25, 114] width 9 height 9
click at [30, 139] on div at bounding box center [25, 136] width 17 height 17
click at [27, 158] on div at bounding box center [25, 159] width 9 height 9
click at [26, 349] on div at bounding box center [26, 347] width 6 height 6
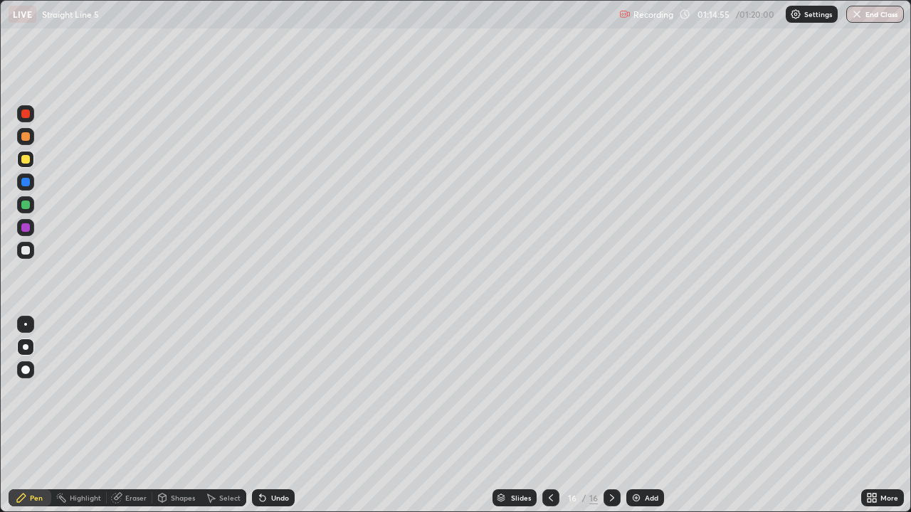
click at [32, 415] on div "Pen" at bounding box center [36, 497] width 13 height 7
click at [606, 415] on icon at bounding box center [611, 497] width 11 height 11
click at [610, 415] on icon at bounding box center [611, 497] width 11 height 11
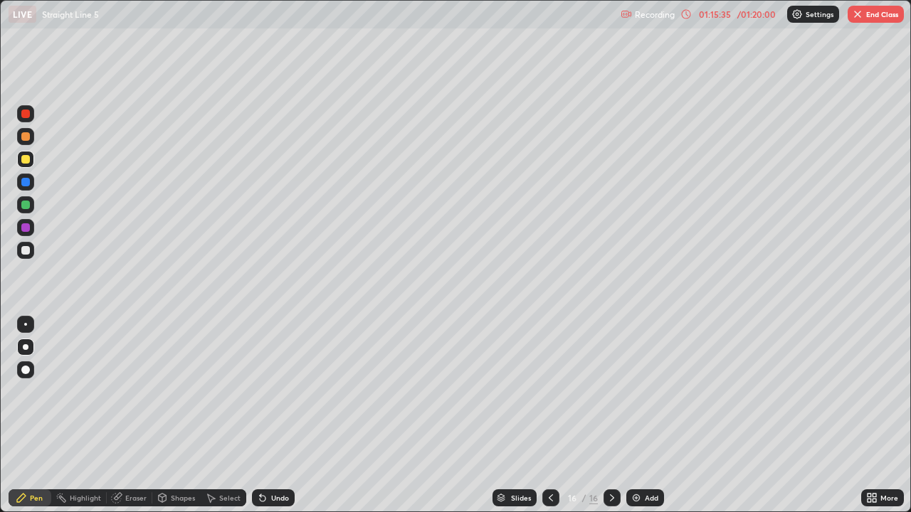
click at [610, 415] on icon at bounding box center [611, 497] width 11 height 11
click at [610, 415] on icon at bounding box center [612, 497] width 4 height 7
click at [610, 415] on icon at bounding box center [611, 497] width 11 height 11
click at [608, 415] on icon at bounding box center [611, 497] width 11 height 11
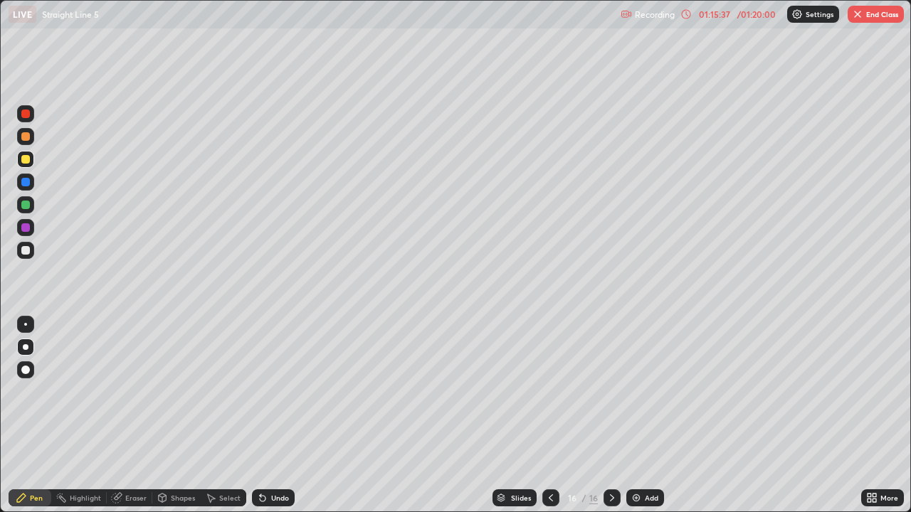
click at [610, 415] on icon at bounding box center [612, 497] width 4 height 7
click at [648, 415] on div "Add" at bounding box center [652, 497] width 14 height 7
click at [27, 160] on div at bounding box center [25, 159] width 9 height 9
click at [263, 415] on icon at bounding box center [262, 497] width 11 height 11
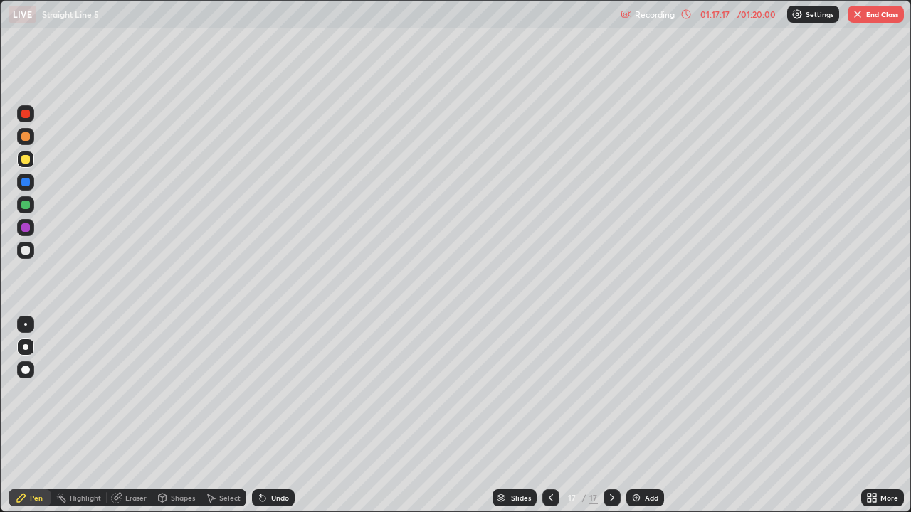
click at [28, 251] on div at bounding box center [25, 250] width 9 height 9
click at [272, 415] on div "Undo" at bounding box center [273, 497] width 43 height 17
click at [268, 415] on div "Undo" at bounding box center [273, 497] width 43 height 17
click at [25, 208] on div at bounding box center [25, 205] width 9 height 9
click at [23, 227] on div at bounding box center [25, 227] width 9 height 9
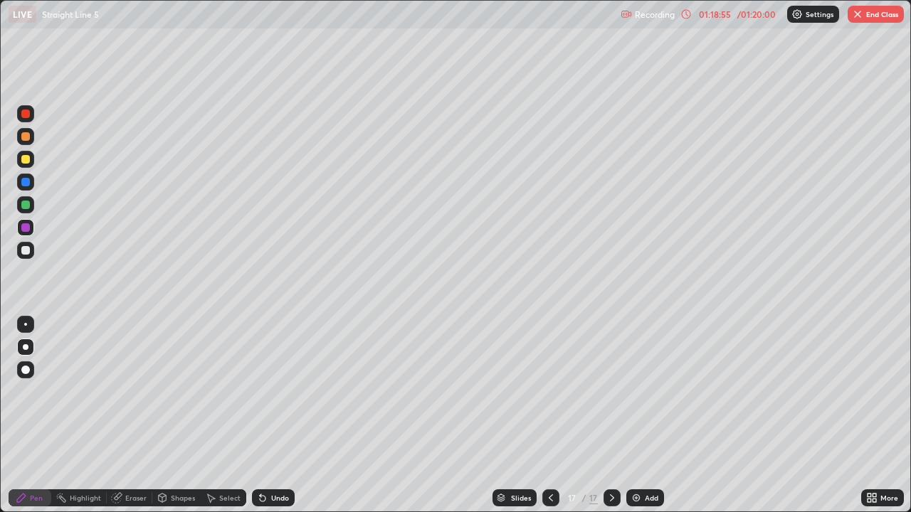
click at [128, 415] on div "Eraser" at bounding box center [135, 497] width 21 height 7
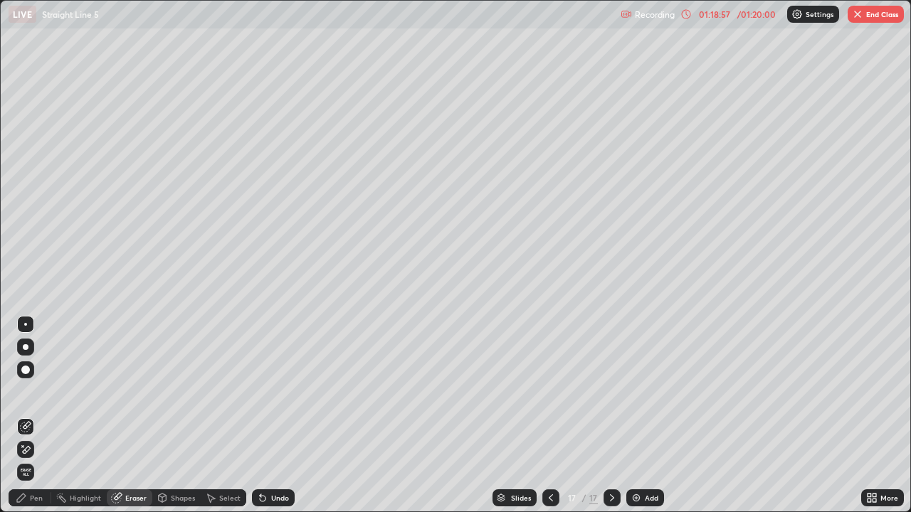
click at [31, 415] on div "Pen" at bounding box center [36, 497] width 13 height 7
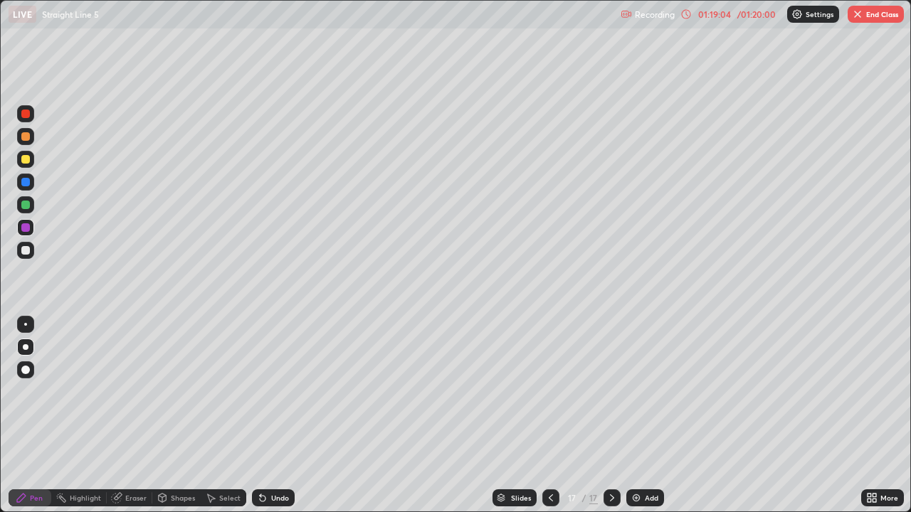
click at [271, 415] on div "Undo" at bounding box center [280, 497] width 18 height 7
click at [119, 415] on icon at bounding box center [118, 496] width 8 height 7
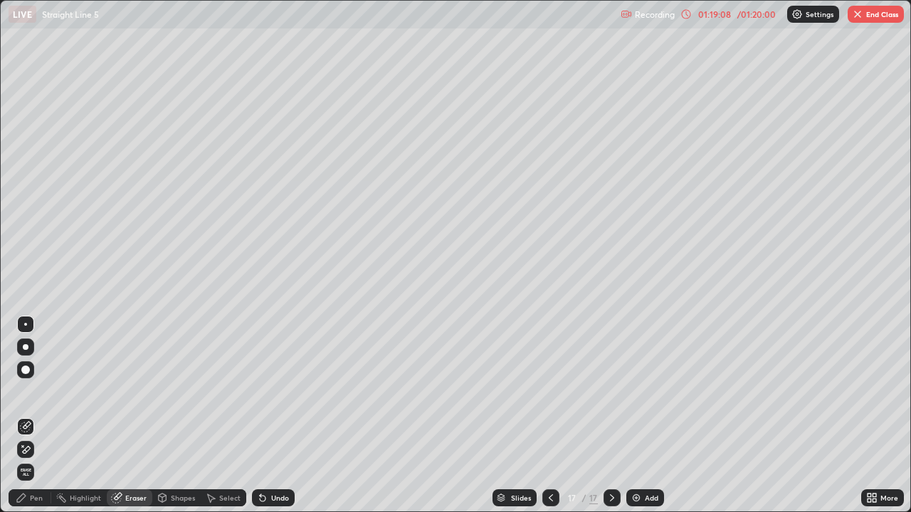
click at [28, 415] on div "Pen" at bounding box center [30, 497] width 43 height 17
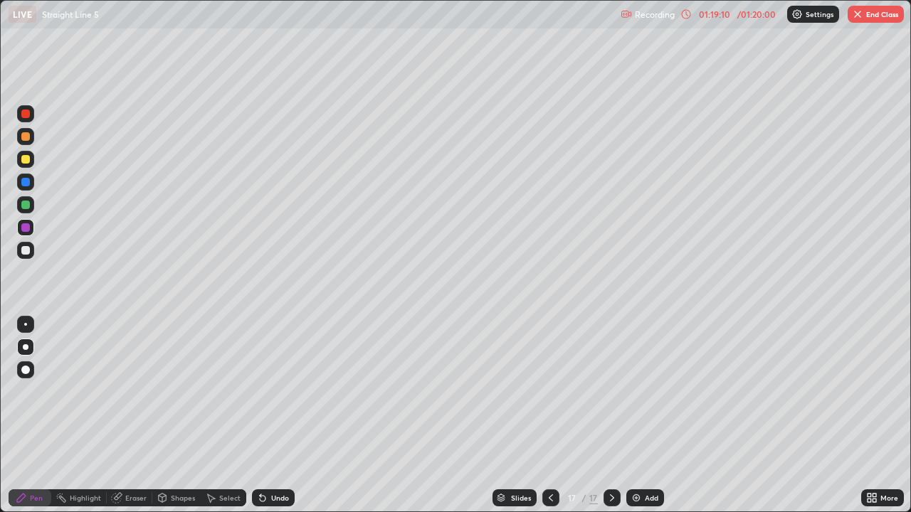
click at [27, 181] on div at bounding box center [25, 182] width 9 height 9
click at [25, 206] on div at bounding box center [25, 205] width 9 height 9
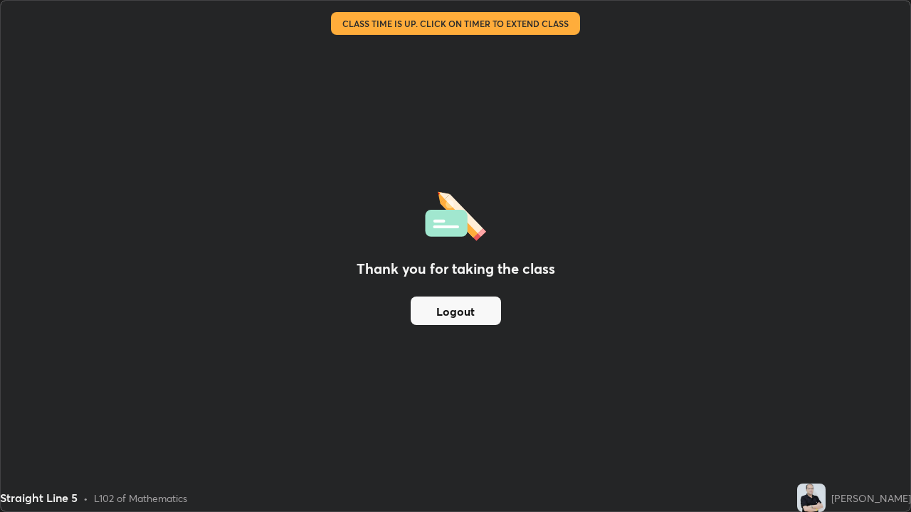
click at [463, 309] on button "Logout" at bounding box center [455, 311] width 90 height 28
